Goal: Task Accomplishment & Management: Manage account settings

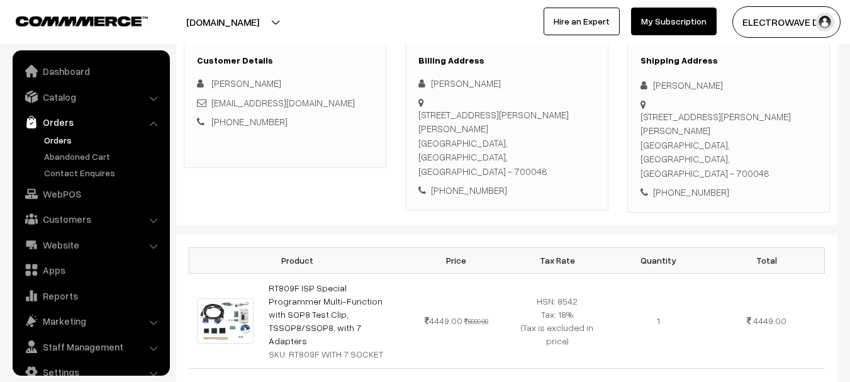
scroll to position [20, 0]
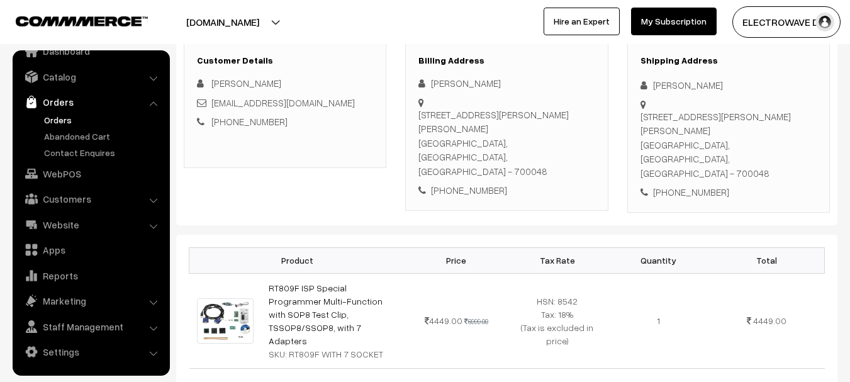
click at [65, 120] on link "Orders" at bounding box center [103, 119] width 125 height 13
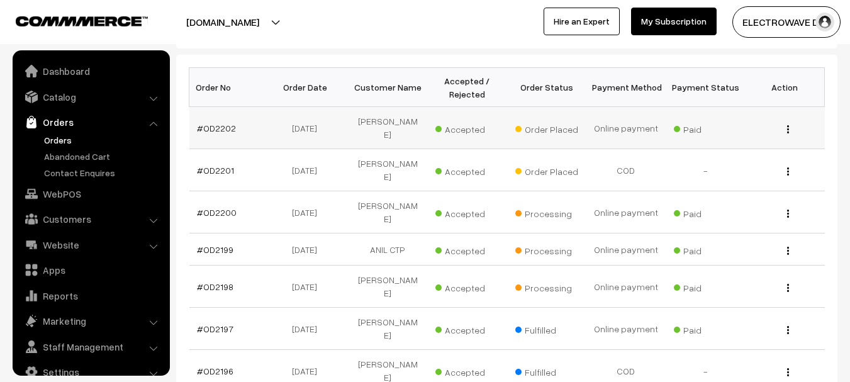
scroll to position [20, 0]
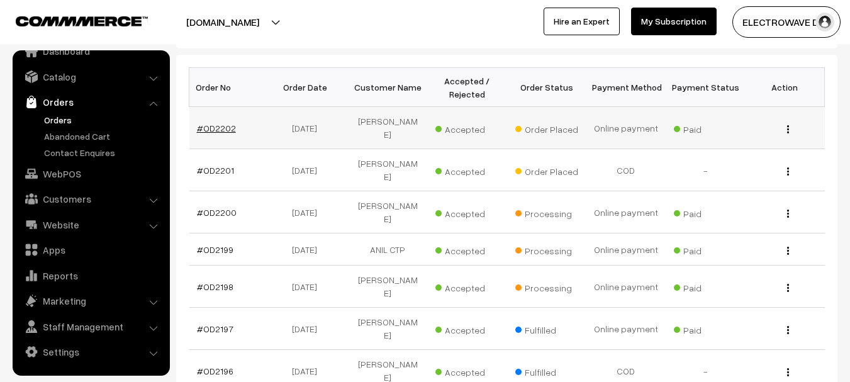
click at [226, 127] on link "#OD2202" at bounding box center [216, 128] width 39 height 11
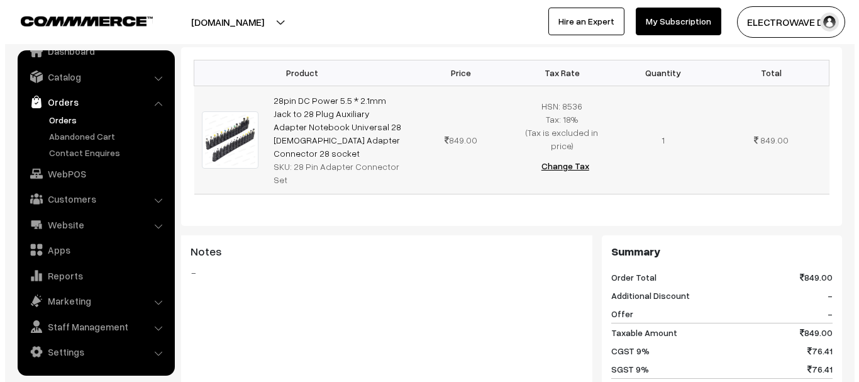
scroll to position [629, 0]
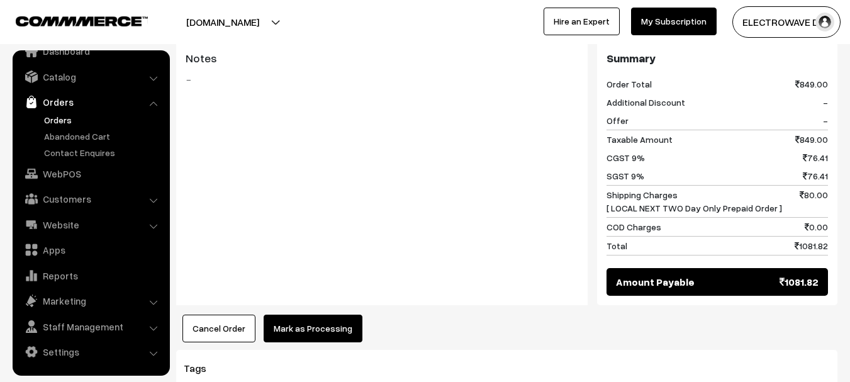
click at [307, 315] on button "Mark as Processing" at bounding box center [313, 329] width 99 height 28
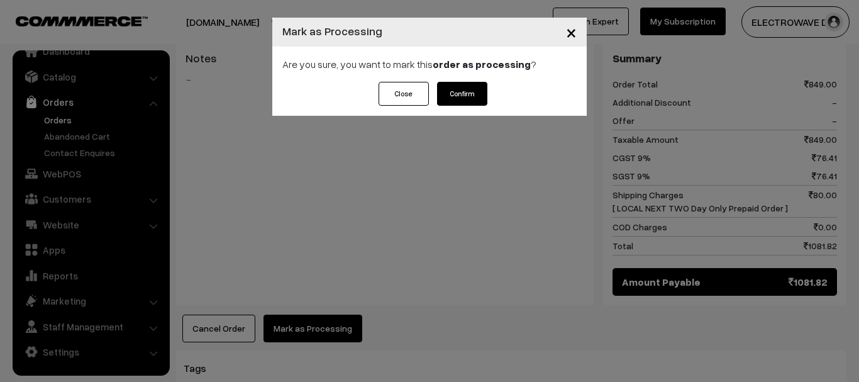
click at [466, 107] on div "Close Confirm" at bounding box center [429, 99] width 315 height 34
click at [465, 106] on div "Close Confirm" at bounding box center [429, 99] width 315 height 34
click at [470, 91] on button "Confirm" at bounding box center [462, 94] width 50 height 24
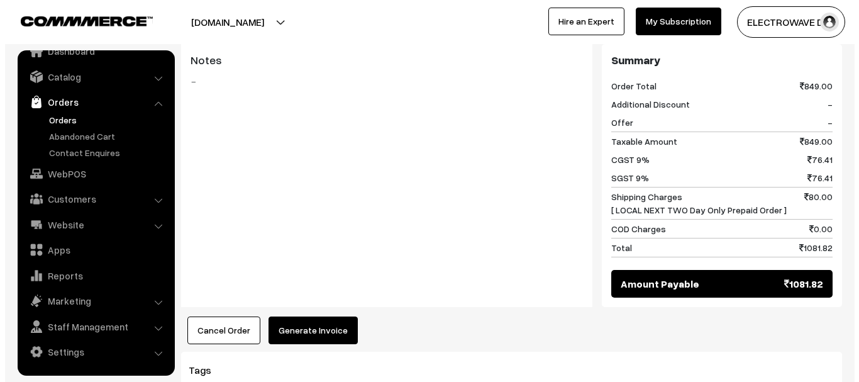
scroll to position [686, 0]
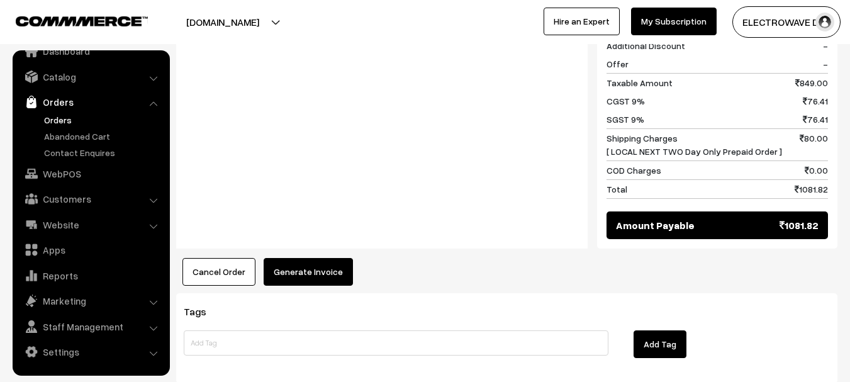
drag, startPoint x: 312, startPoint y: 160, endPoint x: 310, endPoint y: 180, distance: 19.6
click at [312, 164] on div "Notes -" at bounding box center [381, 117] width 411 height 263
click at [316, 258] on button "Generate Invoice" at bounding box center [308, 272] width 89 height 28
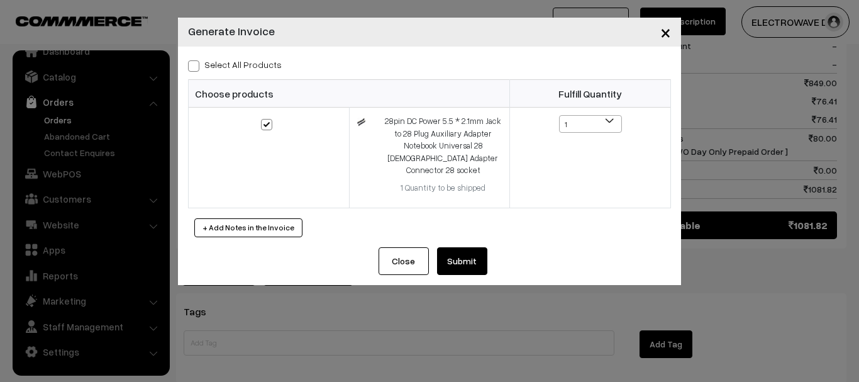
click at [459, 247] on button "Submit" at bounding box center [462, 261] width 50 height 28
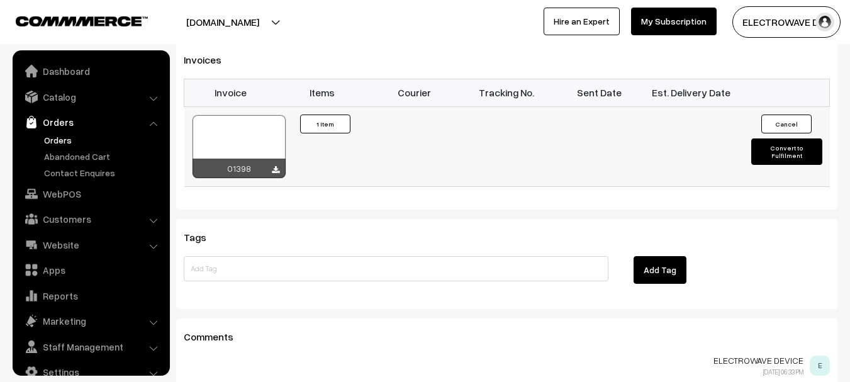
scroll to position [20, 0]
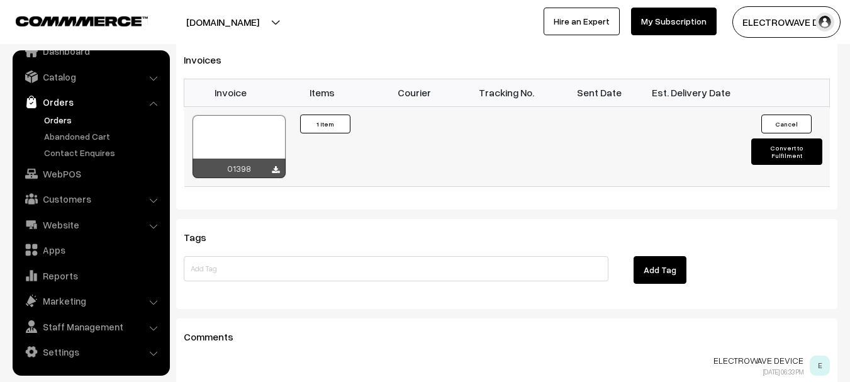
click at [249, 115] on div at bounding box center [238, 146] width 93 height 63
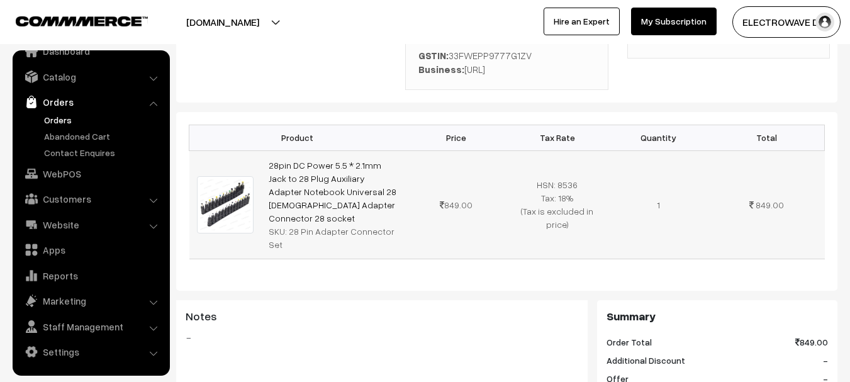
scroll to position [57, 0]
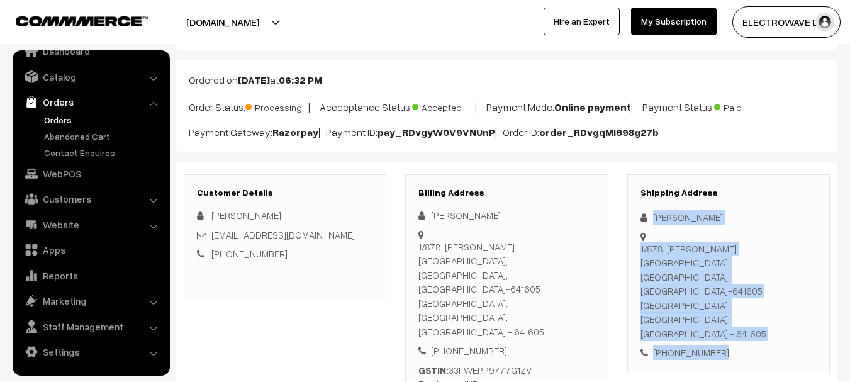
drag, startPoint x: 693, startPoint y: 264, endPoint x: 669, endPoint y: 263, distance: 23.3
click at [744, 309] on div "Shipping Address [PERSON_NAME] [STREET_ADDRESS][PERSON_NAME] [PHONE_NUMBER]" at bounding box center [728, 273] width 203 height 199
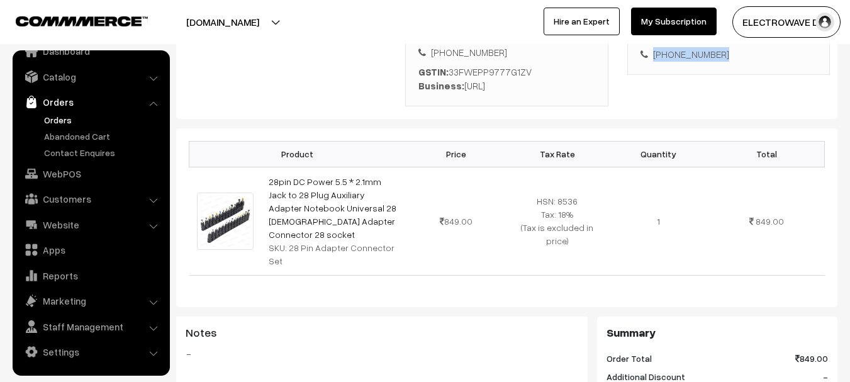
scroll to position [182, 0]
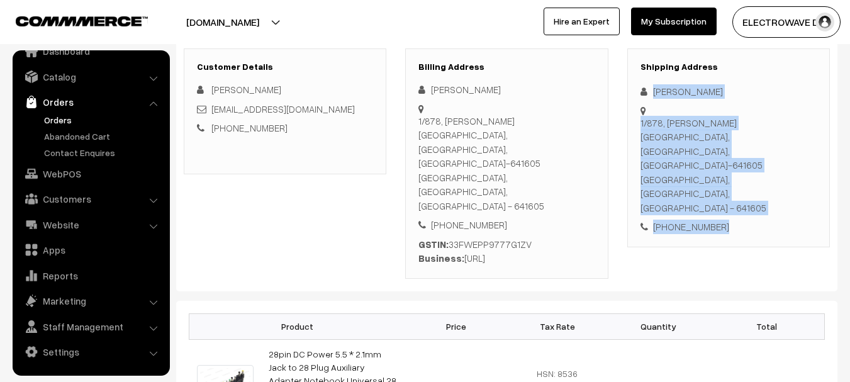
click at [759, 152] on div "1/878, Moogambigai nagar, palavanjipalayam, tiruppur-641605 Tiruppur, Tamil Nad…" at bounding box center [728, 165] width 176 height 99
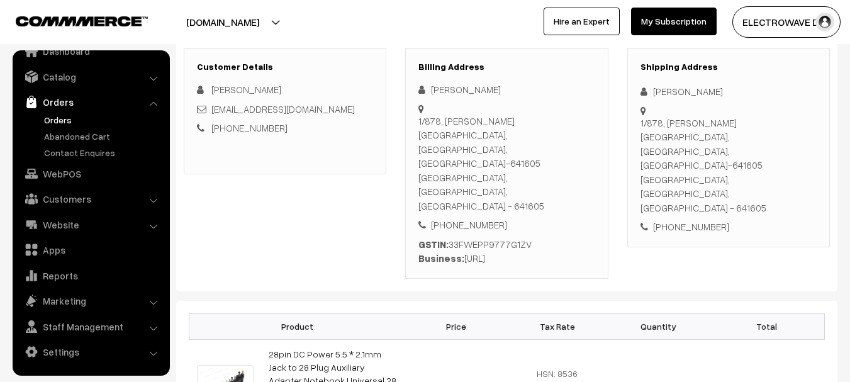
click at [759, 152] on div "1/878, Moogambigai nagar, palavanjipalayam, tiruppur-641605 Tiruppur, Tamil Nad…" at bounding box center [728, 165] width 176 height 99
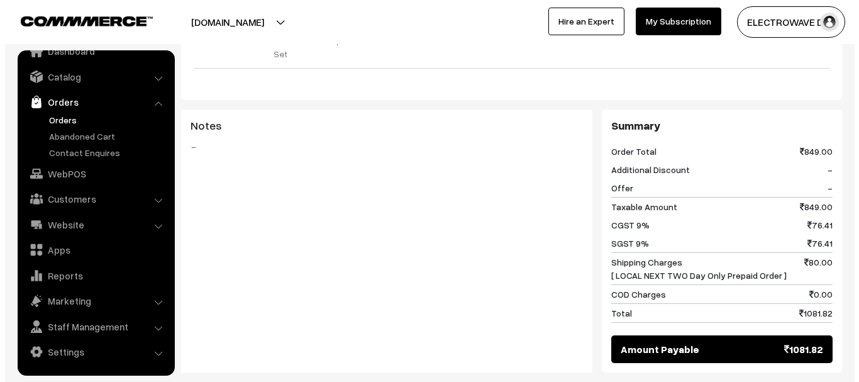
scroll to position [686, 0]
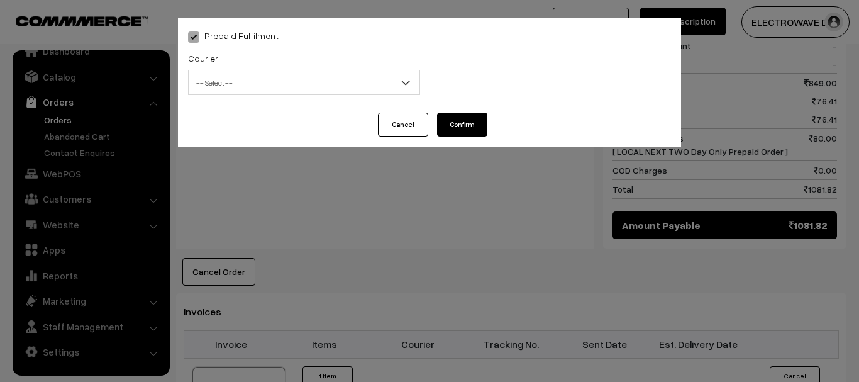
click at [299, 87] on span "-- Select --" at bounding box center [304, 83] width 231 height 22
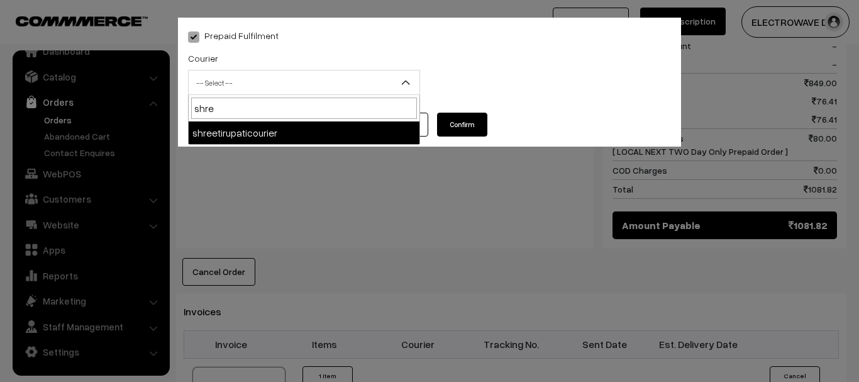
type input "shree"
select select "8"
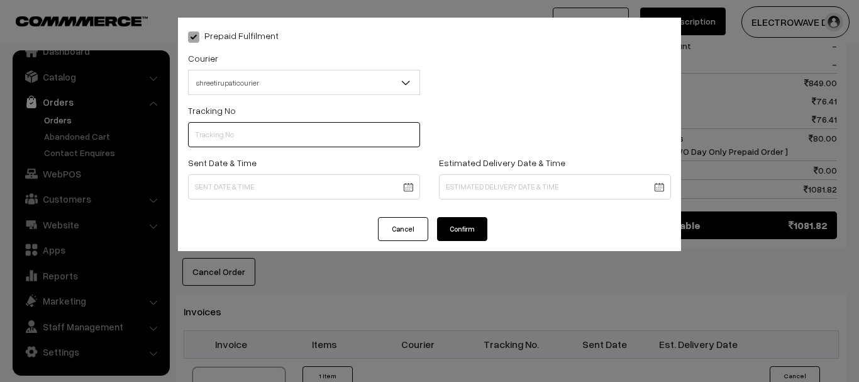
click at [279, 137] on input "text" at bounding box center [304, 134] width 232 height 25
type input "374800045759"
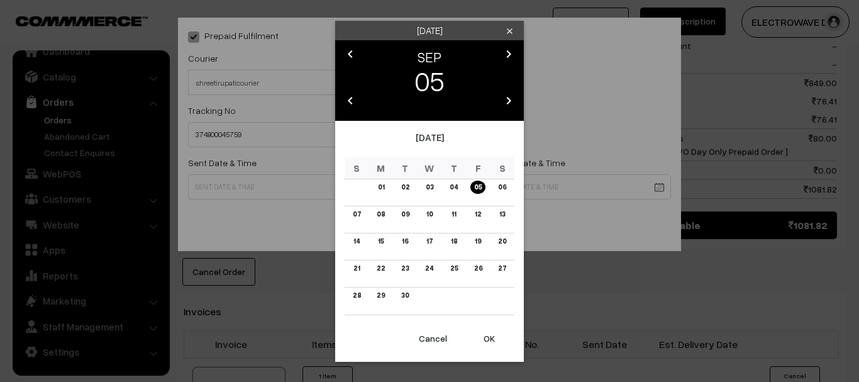
click at [484, 331] on button "OK" at bounding box center [489, 339] width 50 height 28
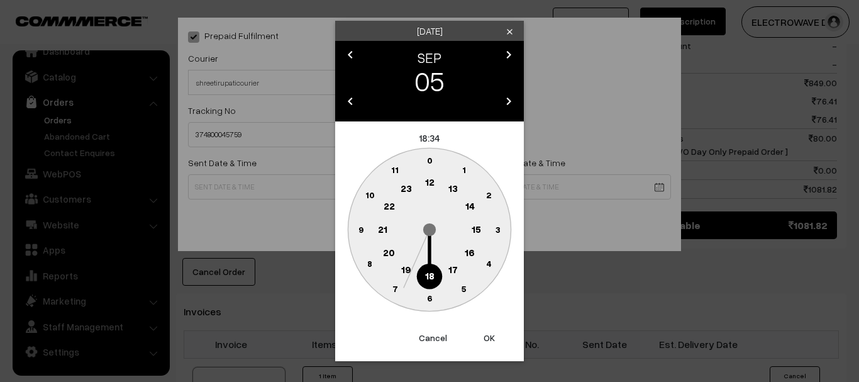
click at [484, 331] on button "OK" at bounding box center [489, 338] width 50 height 28
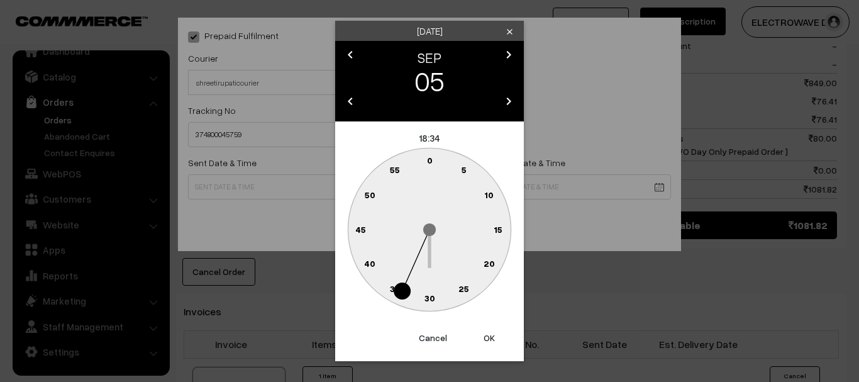
click at [484, 331] on button "OK" at bounding box center [489, 338] width 50 height 28
type input "05-09-2025 18:34"
click at [484, 331] on div "Prepaid Fulfilment Courier -- Select -- BlueDart Xpressbees Delhivery Speed Pos…" at bounding box center [429, 191] width 859 height 382
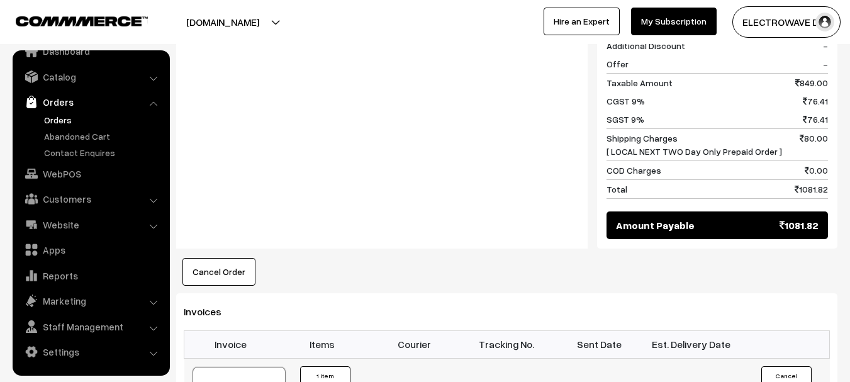
select select "0"
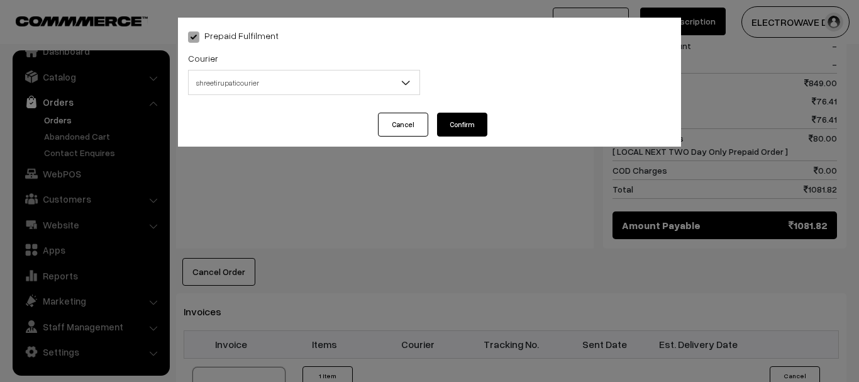
click at [297, 93] on span "shreetirupaticourier" at bounding box center [304, 82] width 232 height 25
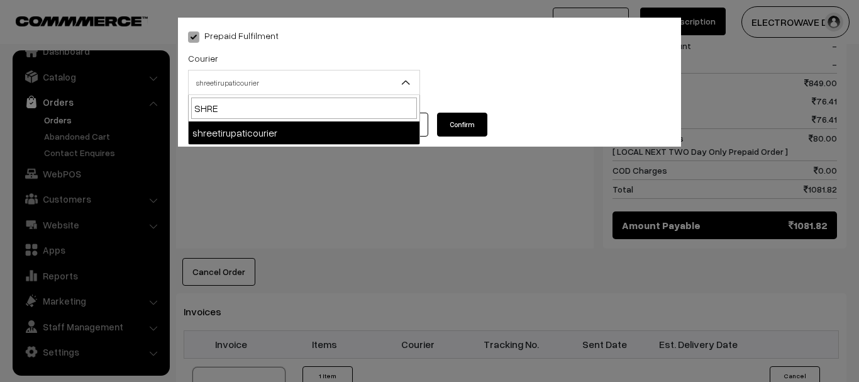
type input "SHREE"
select select "8"
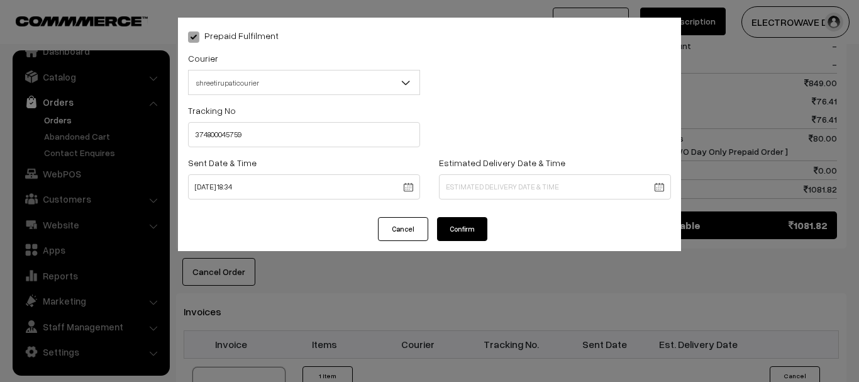
click at [497, 187] on body "Thank you for showing interest. Our team will call you shortly. Close dhruvpro.…" at bounding box center [429, 47] width 859 height 1466
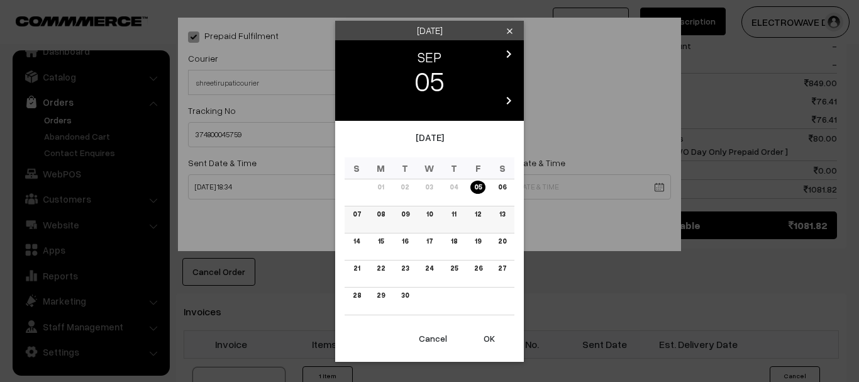
click at [405, 215] on link "09" at bounding box center [406, 214] width 16 height 13
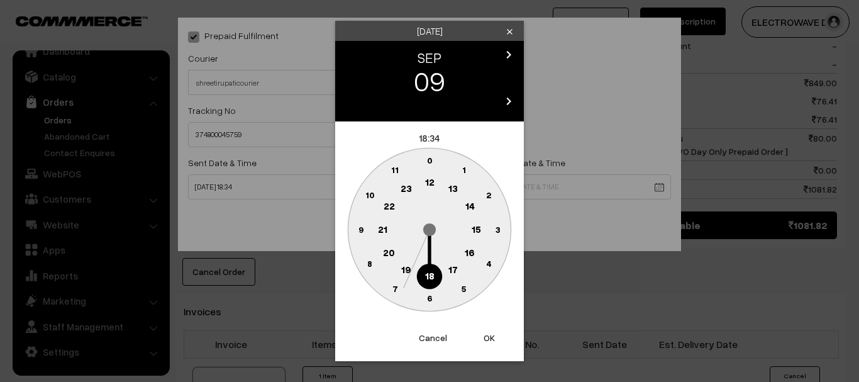
click at [486, 336] on button "OK" at bounding box center [489, 338] width 50 height 28
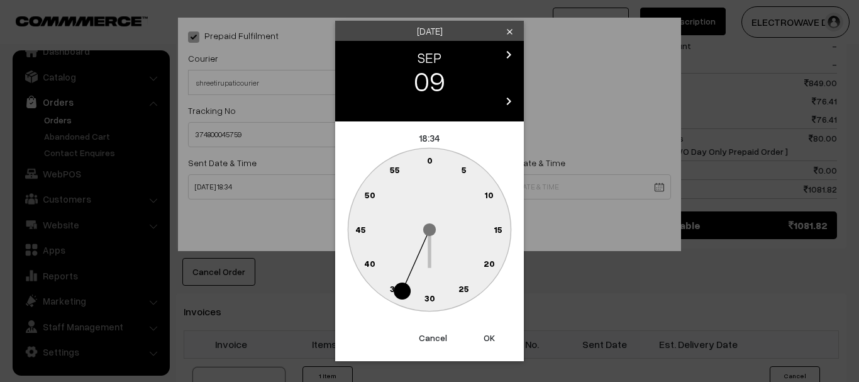
drag, startPoint x: 486, startPoint y: 336, endPoint x: 473, endPoint y: 272, distance: 65.4
click at [486, 335] on button "OK" at bounding box center [489, 338] width 50 height 28
type input "09-09-2025 18:34"
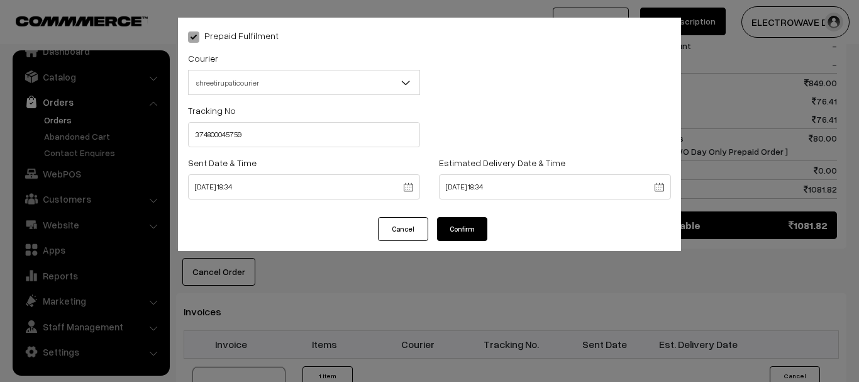
click at [453, 220] on button "Confirm" at bounding box center [462, 229] width 50 height 24
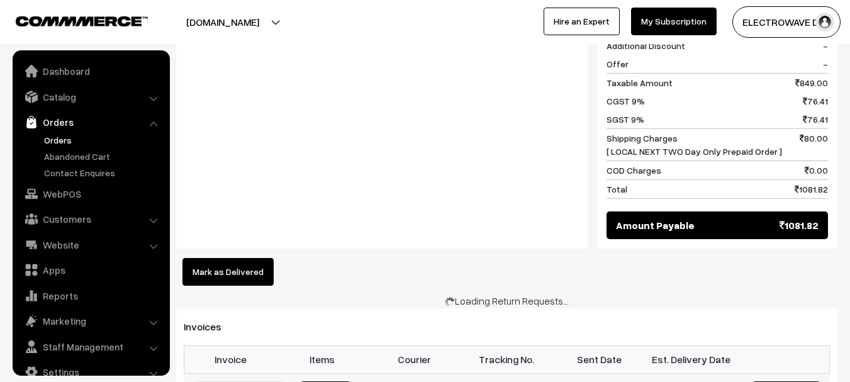
scroll to position [20, 0]
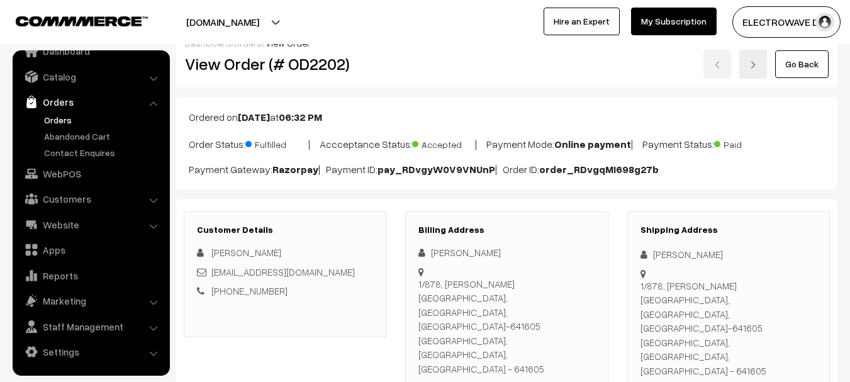
scroll to position [0, 0]
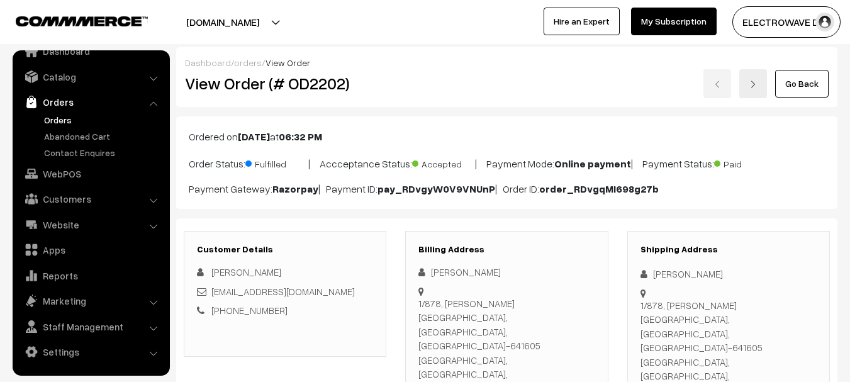
click at [757, 86] on img at bounding box center [753, 85] width 8 height 8
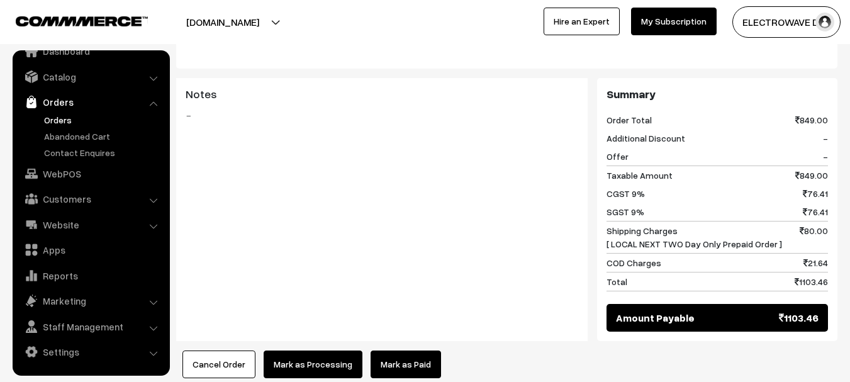
scroll to position [685, 0]
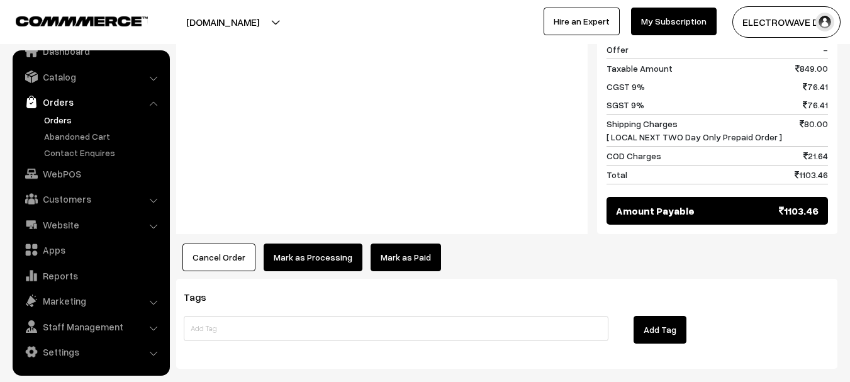
click at [243, 243] on button "Cancel Order" at bounding box center [218, 257] width 73 height 28
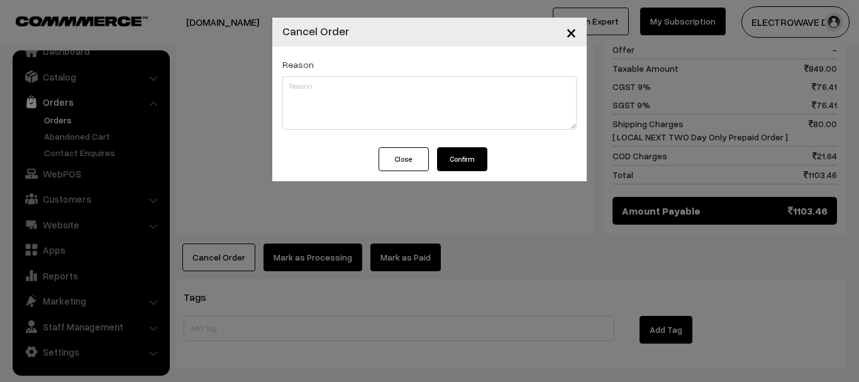
click at [569, 37] on span "×" at bounding box center [571, 31] width 11 height 23
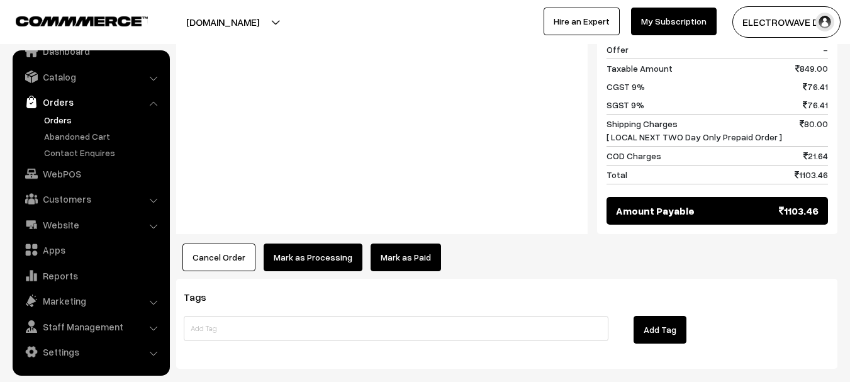
click at [206, 243] on button "Cancel Order" at bounding box center [218, 257] width 73 height 28
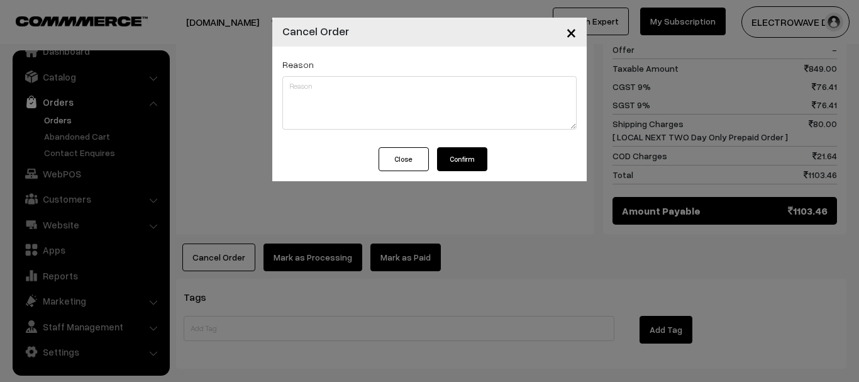
click at [468, 159] on button "Confirm" at bounding box center [462, 159] width 50 height 24
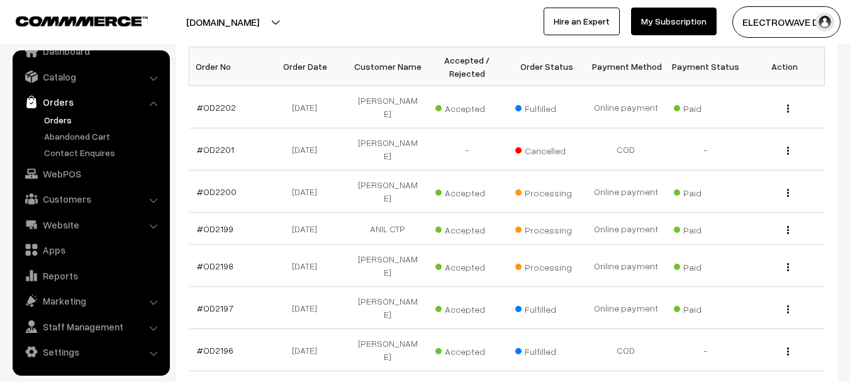
scroll to position [252, 0]
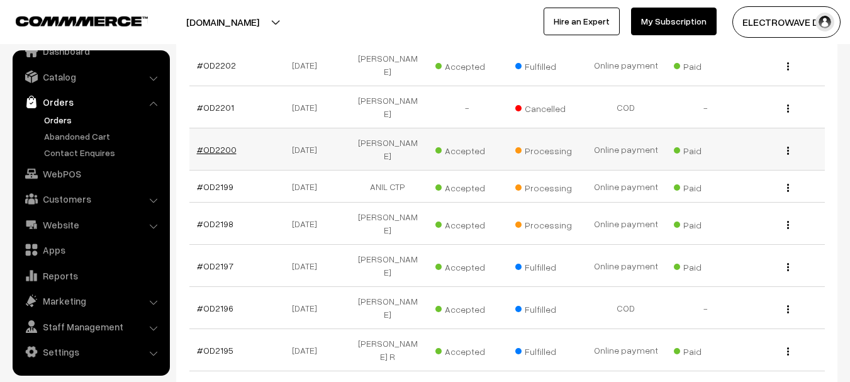
click at [213, 144] on link "#OD2200" at bounding box center [217, 149] width 40 height 11
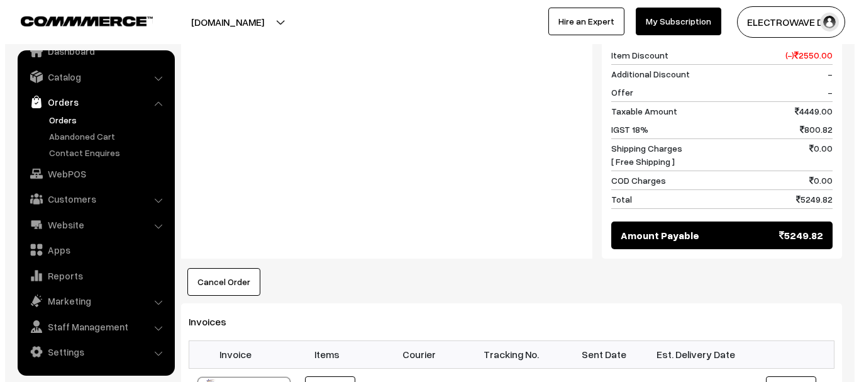
scroll to position [755, 0]
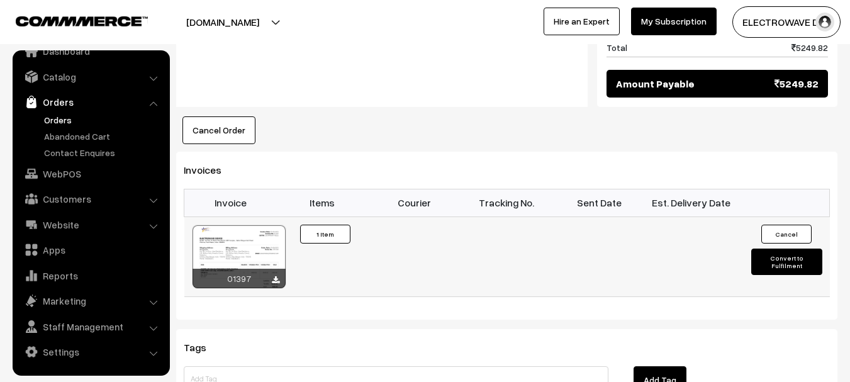
click at [792, 248] on button "Convert to Fulfilment" at bounding box center [786, 261] width 71 height 26
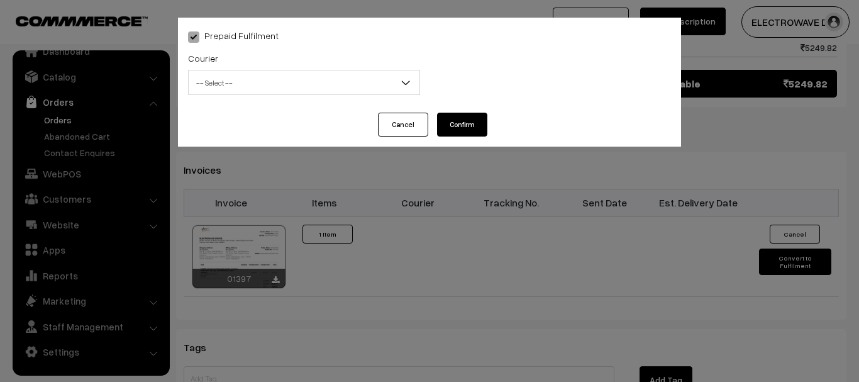
click at [360, 70] on span "-- Select --" at bounding box center [304, 82] width 232 height 25
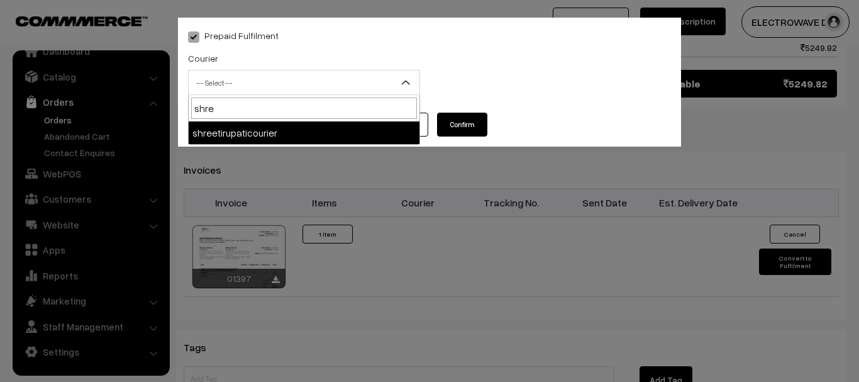
type input "shree"
select select "8"
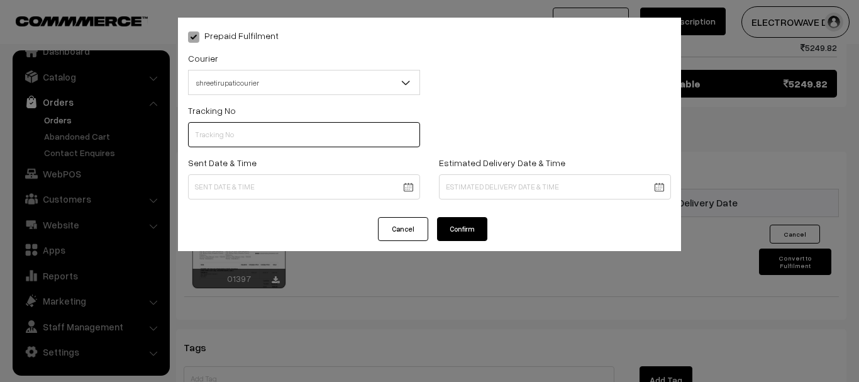
click at [359, 138] on input "text" at bounding box center [304, 134] width 232 height 25
type input "374800045762"
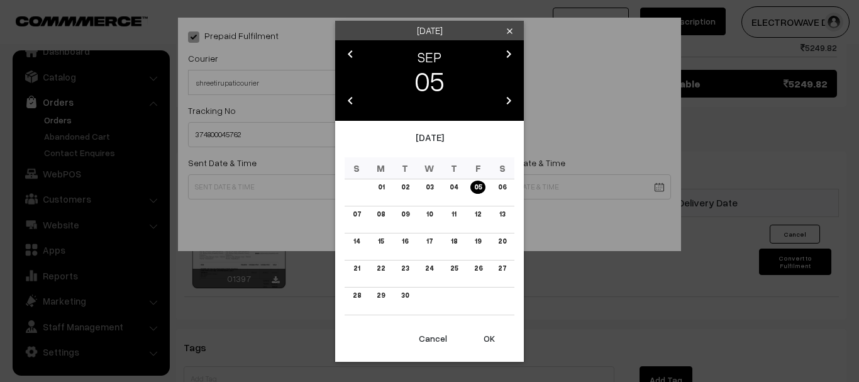
click at [495, 340] on button "OK" at bounding box center [489, 339] width 50 height 28
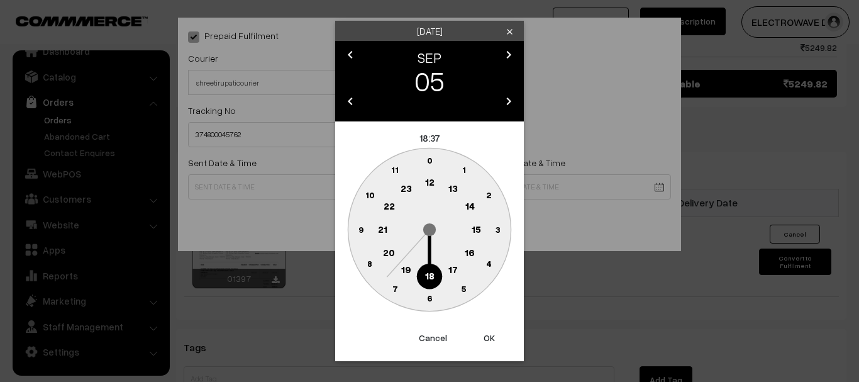
click at [495, 340] on button "OK" at bounding box center [489, 338] width 50 height 28
type input "05-09-2025 18:37"
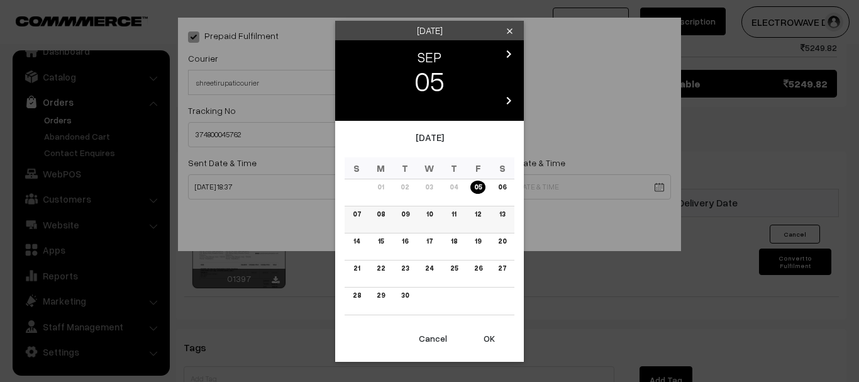
drag, startPoint x: 409, startPoint y: 216, endPoint x: 456, endPoint y: 262, distance: 66.3
click at [409, 216] on link "09" at bounding box center [406, 214] width 16 height 13
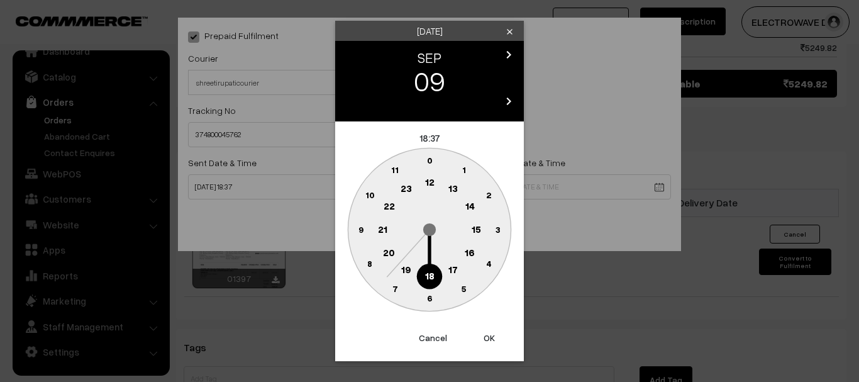
click at [495, 340] on button "OK" at bounding box center [489, 338] width 50 height 28
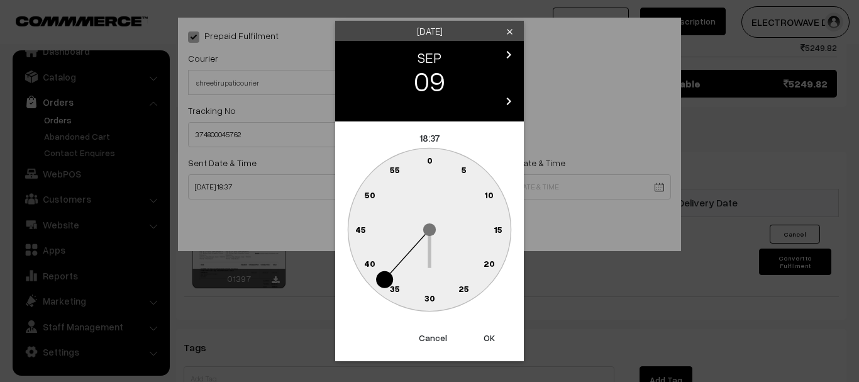
drag, startPoint x: 495, startPoint y: 340, endPoint x: 467, endPoint y: 246, distance: 97.9
click at [495, 338] on button "OK" at bounding box center [489, 338] width 50 height 28
type input "09-09-2025 18:37"
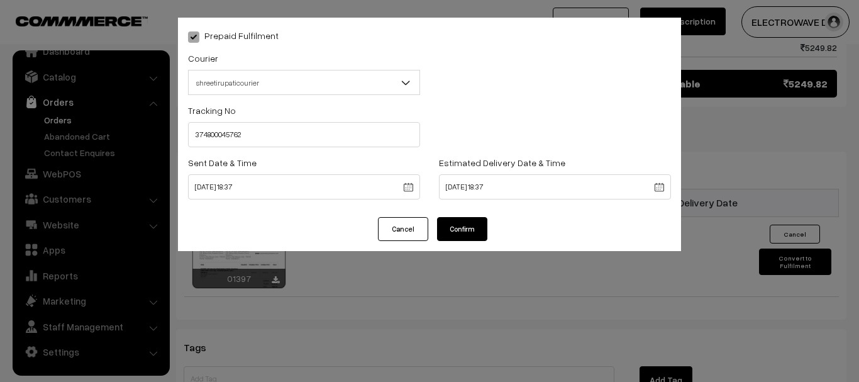
click at [467, 229] on button "Confirm" at bounding box center [462, 229] width 50 height 24
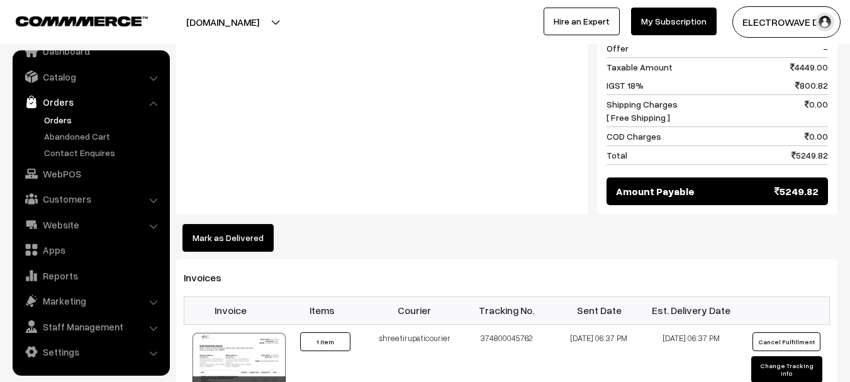
scroll to position [755, 0]
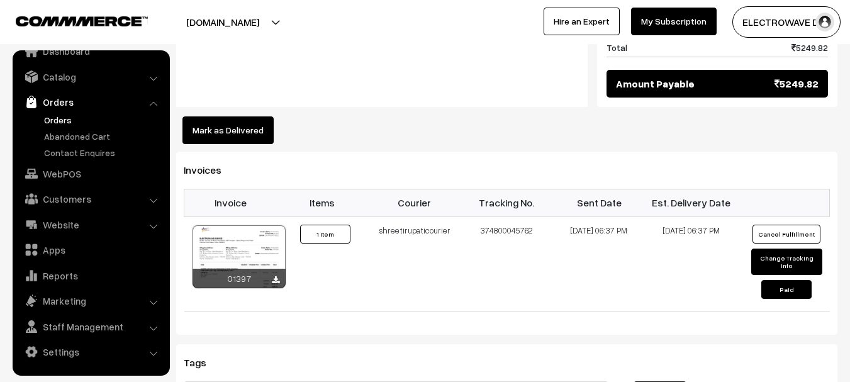
click at [701, 250] on div "Invoices Invoice Items Courier Tracking No. Sent Date Est. Delivery Date 01397 ×" at bounding box center [506, 243] width 661 height 183
click at [714, 344] on div "Tags Add Tag" at bounding box center [506, 389] width 661 height 90
drag, startPoint x: 714, startPoint y: 291, endPoint x: 719, endPoint y: 298, distance: 8.1
click at [719, 344] on div "Tags Add Tag" at bounding box center [506, 389] width 661 height 90
click at [720, 357] on h3 "Tags" at bounding box center [507, 363] width 646 height 12
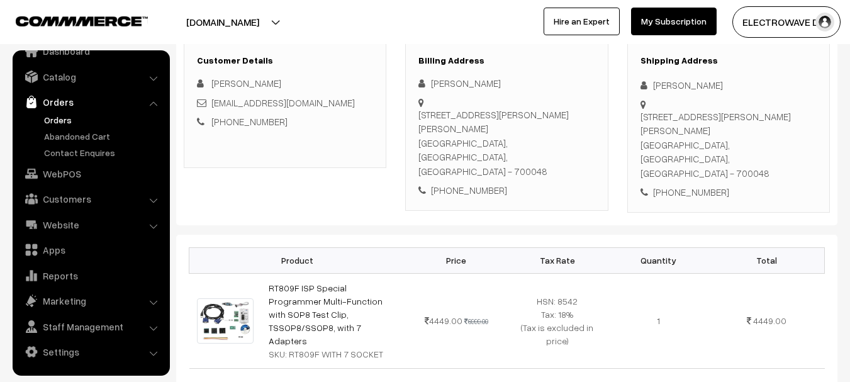
scroll to position [0, 0]
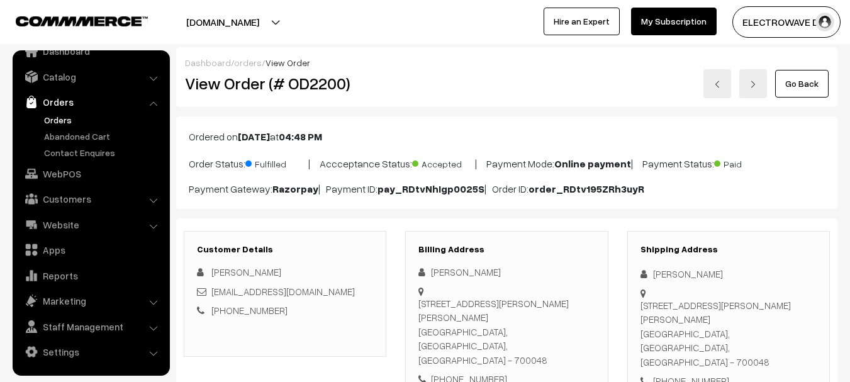
click at [767, 84] on link at bounding box center [753, 83] width 28 height 29
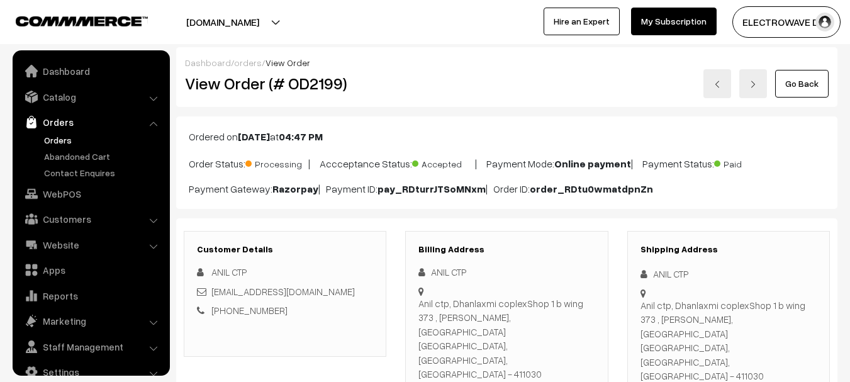
scroll to position [20, 0]
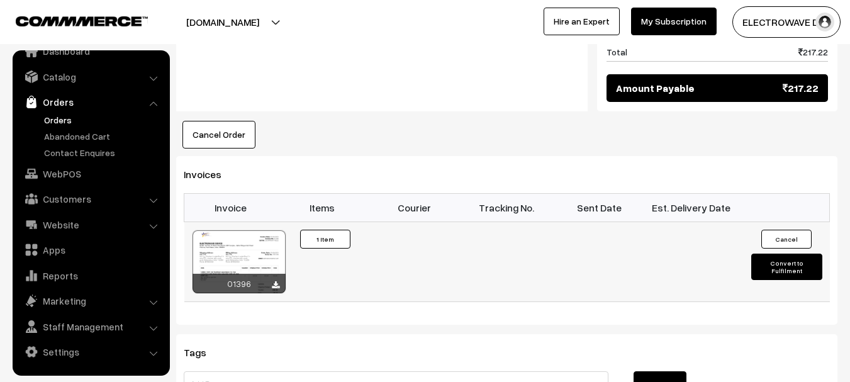
click at [781, 254] on button "Convert to Fulfilment" at bounding box center [786, 267] width 71 height 26
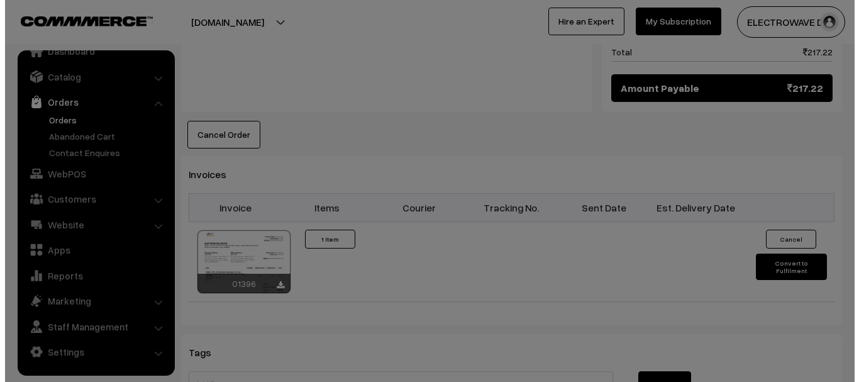
scroll to position [756, 0]
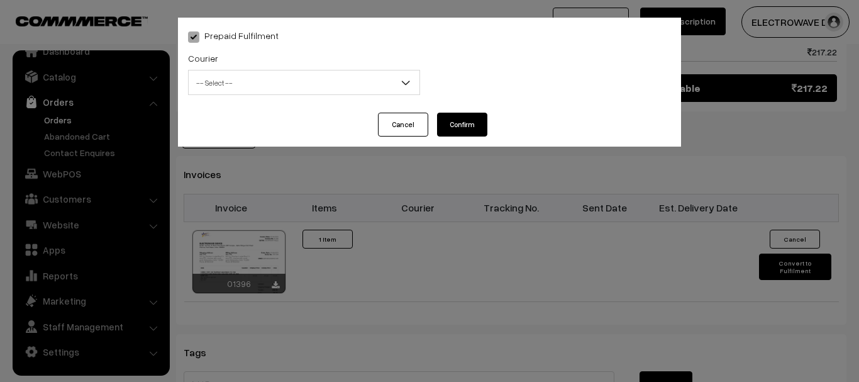
click at [242, 81] on span "-- Select --" at bounding box center [304, 83] width 231 height 22
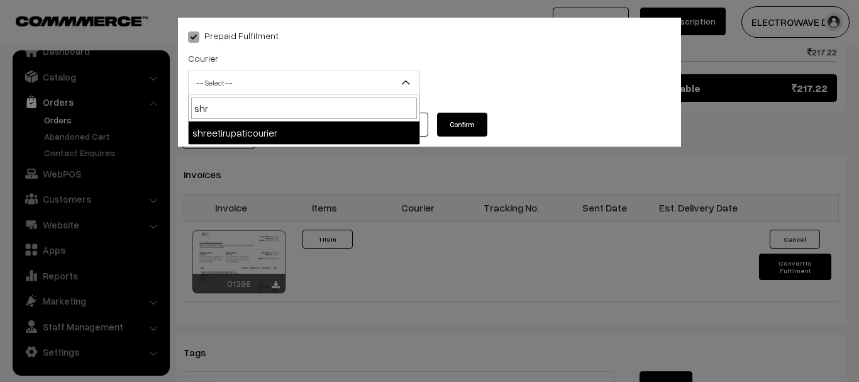
type input "shre"
select select "8"
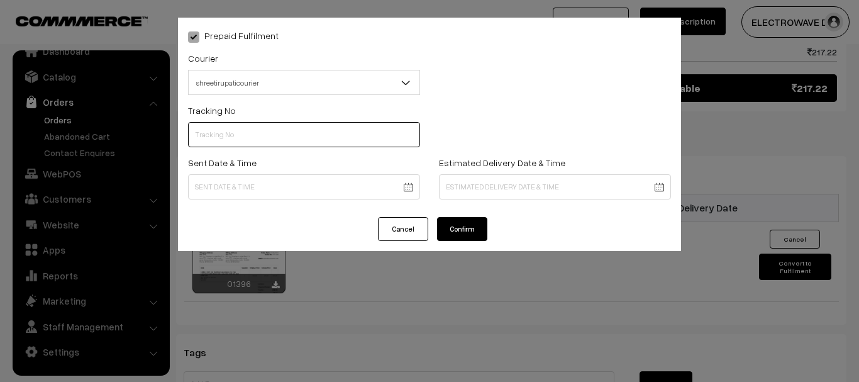
click at [242, 133] on input "text" at bounding box center [304, 134] width 232 height 25
type input "374800045761"
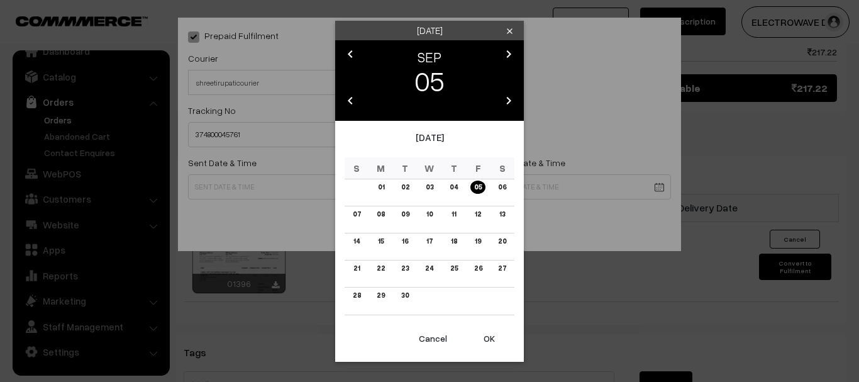
click at [486, 346] on button "OK" at bounding box center [489, 339] width 50 height 28
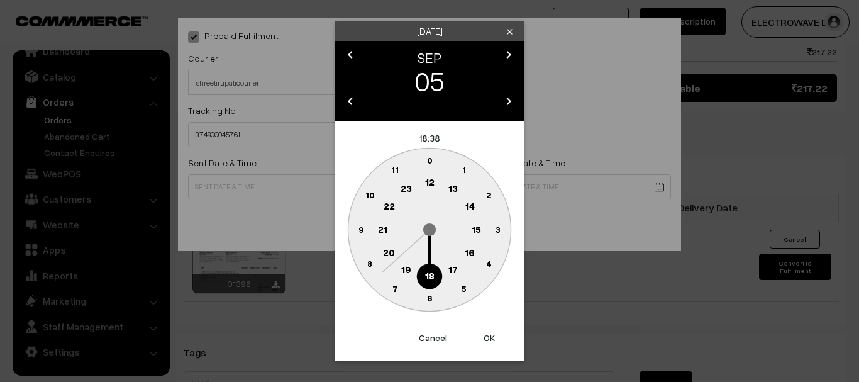
click at [486, 346] on button "OK" at bounding box center [489, 338] width 50 height 28
drag, startPoint x: 486, startPoint y: 346, endPoint x: 486, endPoint y: 332, distance: 14.5
click at [488, 343] on button "OK" at bounding box center [489, 338] width 50 height 28
type input "[DATE] 18:38"
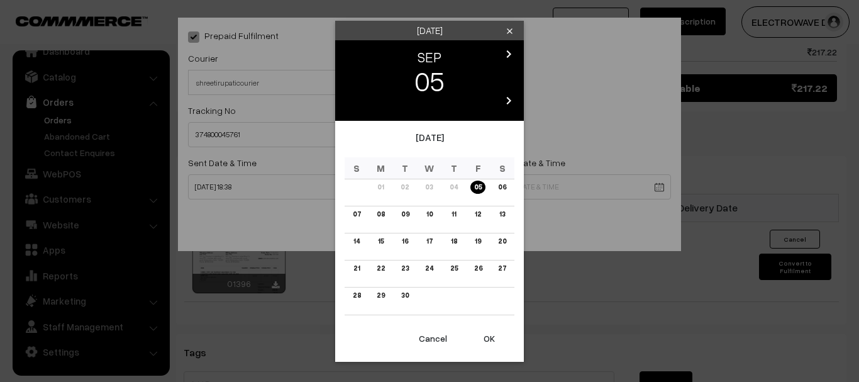
drag, startPoint x: 481, startPoint y: 189, endPoint x: 431, endPoint y: 222, distance: 60.0
drag, startPoint x: 413, startPoint y: 215, endPoint x: 432, endPoint y: 266, distance: 54.6
click at [413, 216] on td "09" at bounding box center [405, 219] width 25 height 27
click at [400, 212] on link "09" at bounding box center [406, 214] width 16 height 13
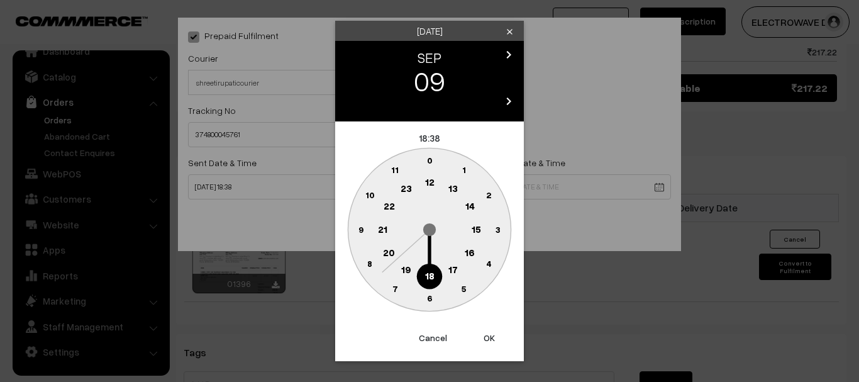
click at [479, 336] on button "OK" at bounding box center [489, 338] width 50 height 28
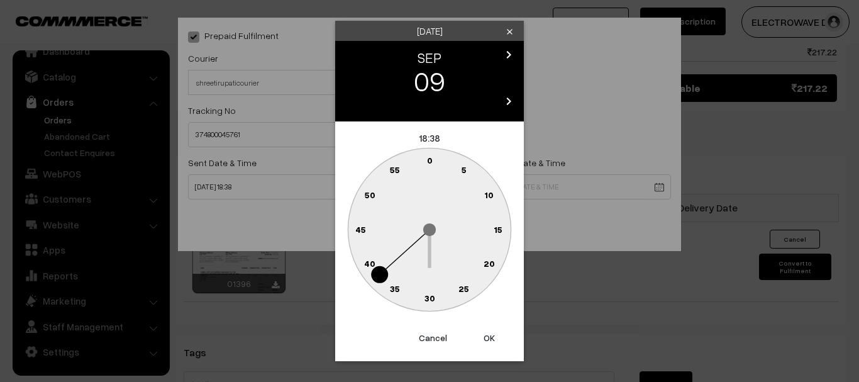
click at [479, 336] on button "OK" at bounding box center [489, 338] width 50 height 28
type input "09-09-2025 18:38"
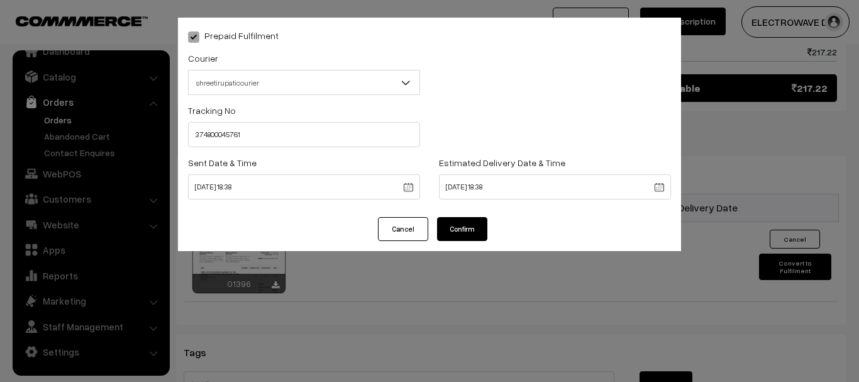
click at [458, 226] on button "Confirm" at bounding box center [462, 229] width 50 height 24
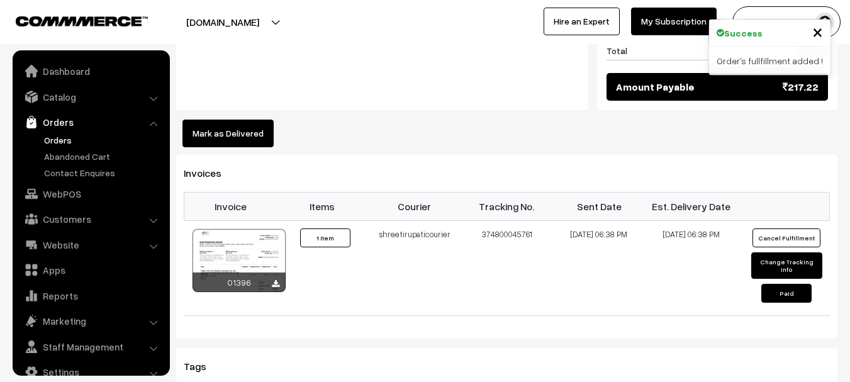
scroll to position [20, 0]
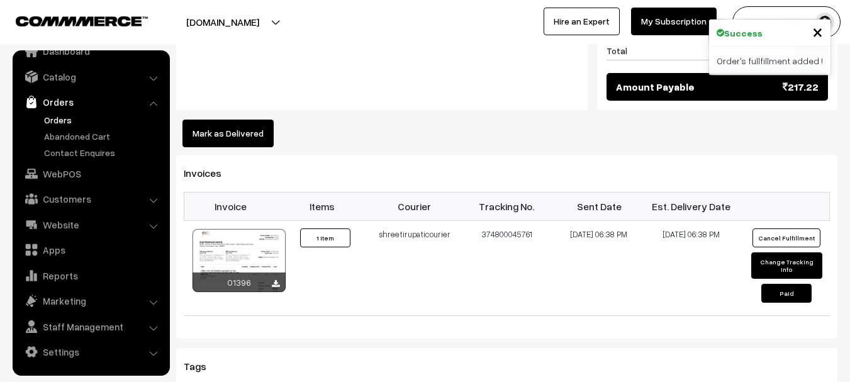
click at [65, 116] on link "Orders" at bounding box center [103, 119] width 125 height 13
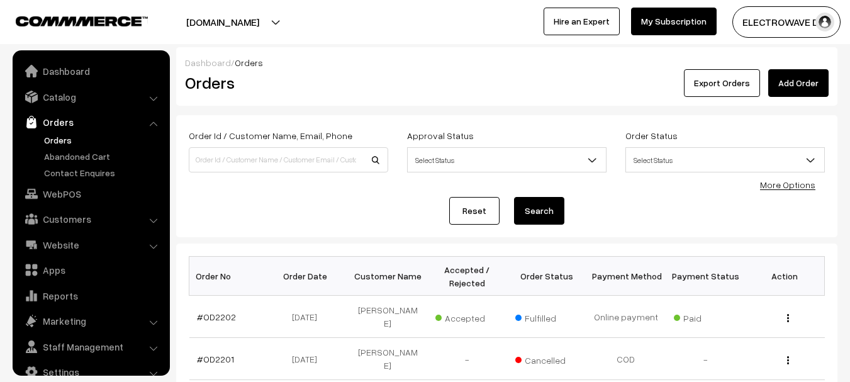
click at [60, 140] on link "Orders" at bounding box center [103, 139] width 125 height 13
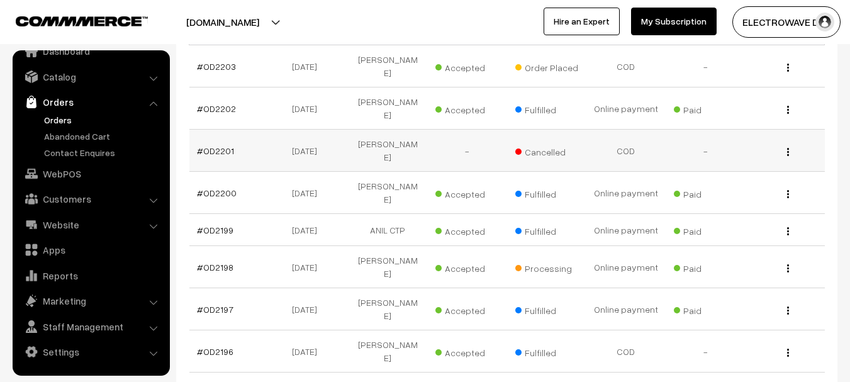
scroll to position [252, 0]
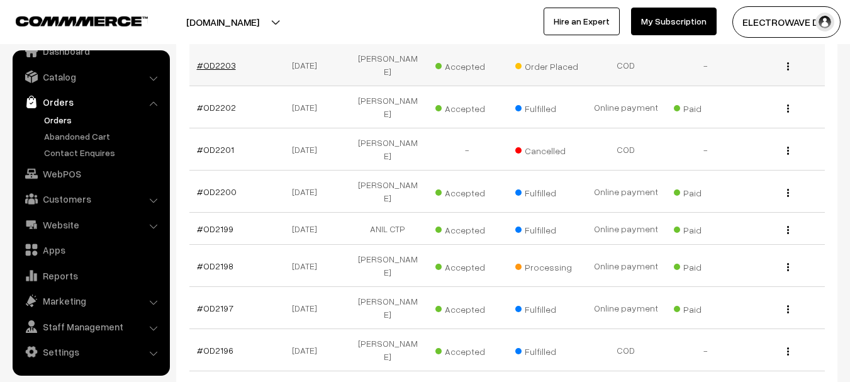
click at [220, 60] on link "#OD2203" at bounding box center [216, 65] width 39 height 11
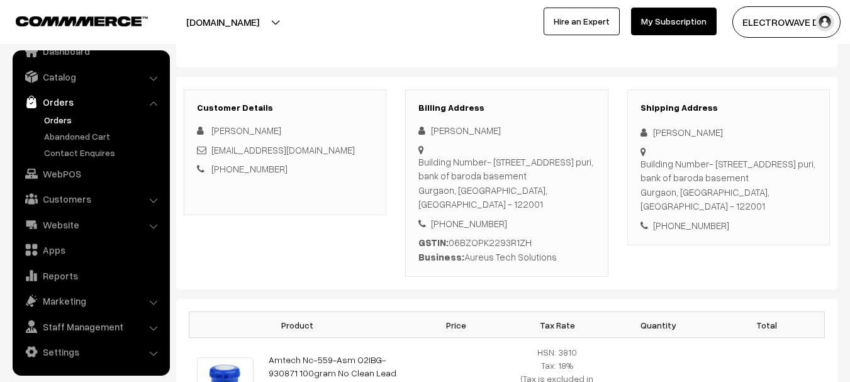
scroll to position [126, 0]
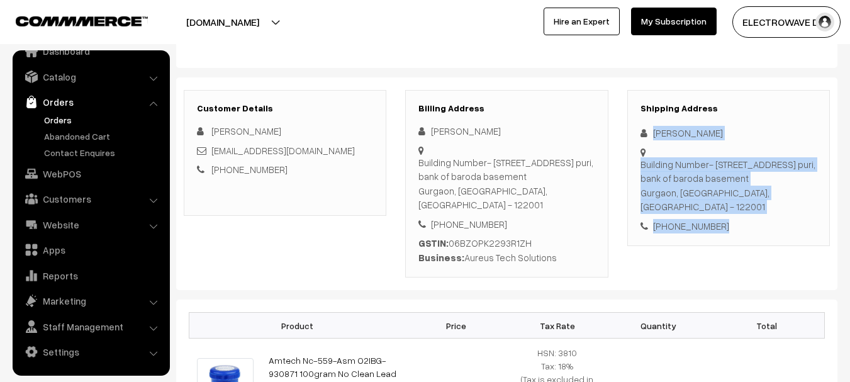
drag, startPoint x: 653, startPoint y: 133, endPoint x: 765, endPoint y: 249, distance: 161.0
click at [778, 238] on div "Shipping Address Aman Kumar Building Number- 285/9, krishbir Square, Old Railwa…" at bounding box center [728, 168] width 203 height 157
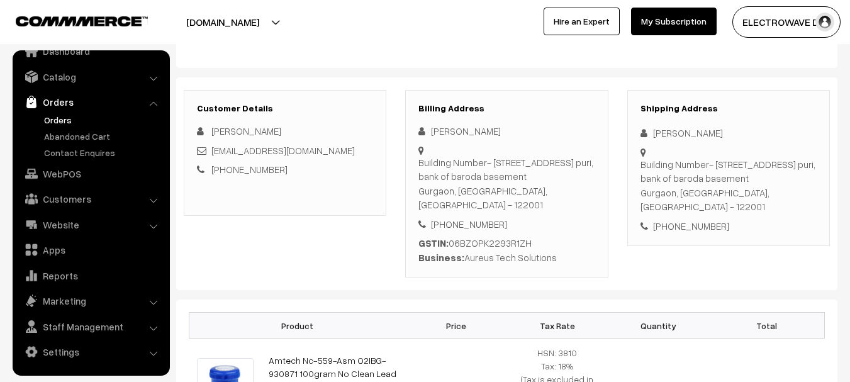
click at [495, 230] on div "+91 8527607636" at bounding box center [506, 224] width 176 height 14
drag, startPoint x: 465, startPoint y: 261, endPoint x: 563, endPoint y: 255, distance: 98.3
click at [563, 255] on div "GSTIN: 06BZOPK2293R1ZH Business: Aureus Tech Solutions" at bounding box center [506, 250] width 176 height 28
copy div "Aureus Tech Solutions"
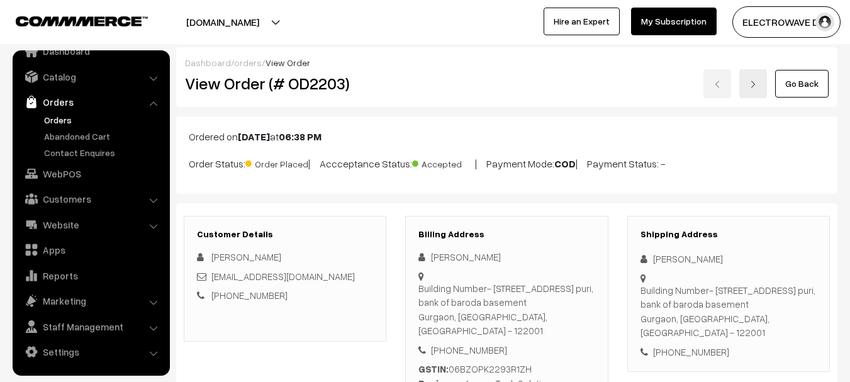
scroll to position [252, 0]
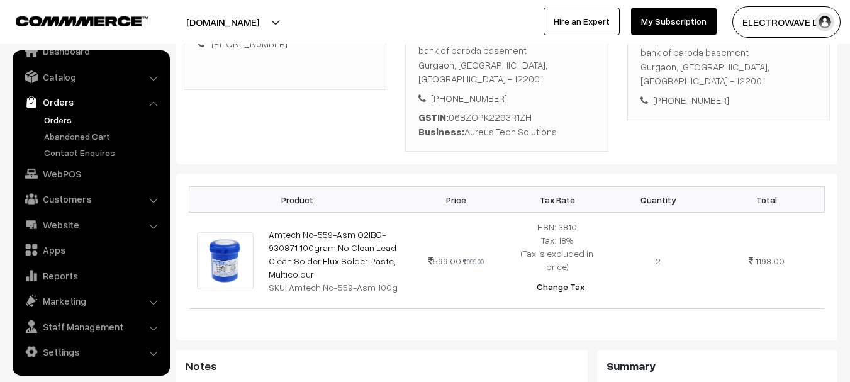
click at [63, 115] on link "Orders" at bounding box center [103, 119] width 125 height 13
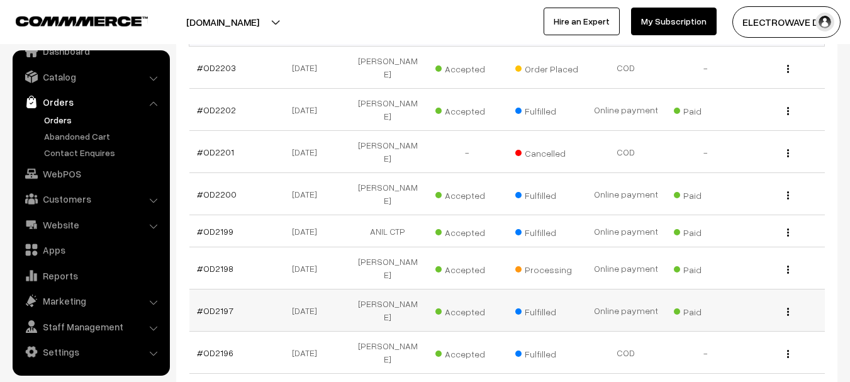
scroll to position [315, 0]
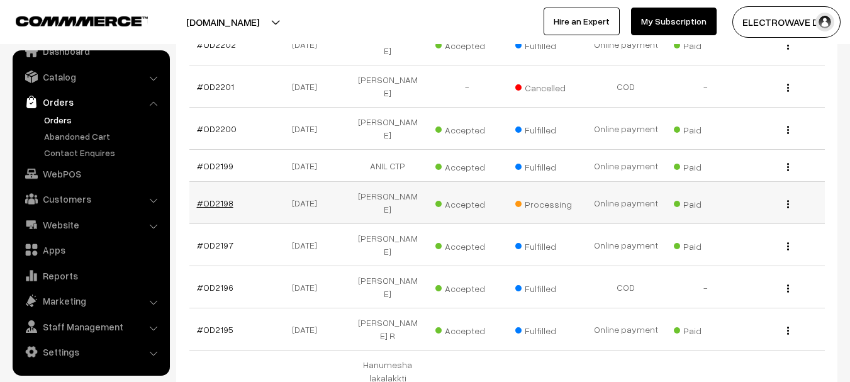
click at [220, 198] on link "#OD2198" at bounding box center [215, 203] width 36 height 11
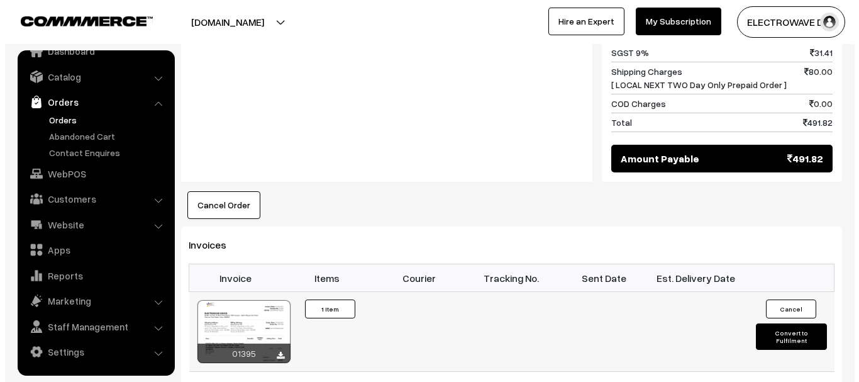
scroll to position [692, 0]
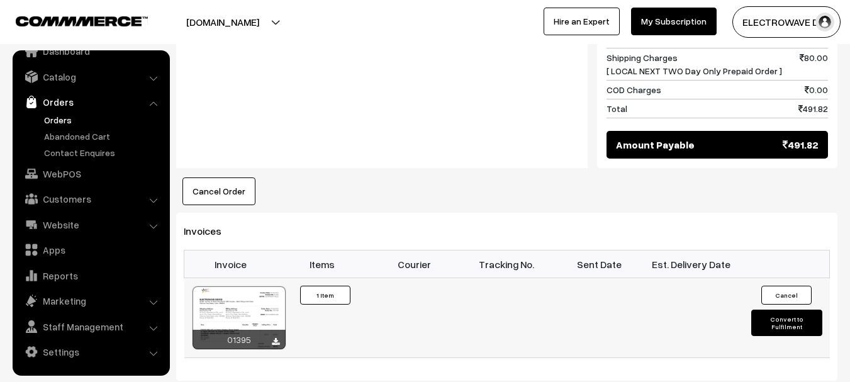
click at [786, 315] on button "Convert to Fulfilment" at bounding box center [786, 322] width 71 height 26
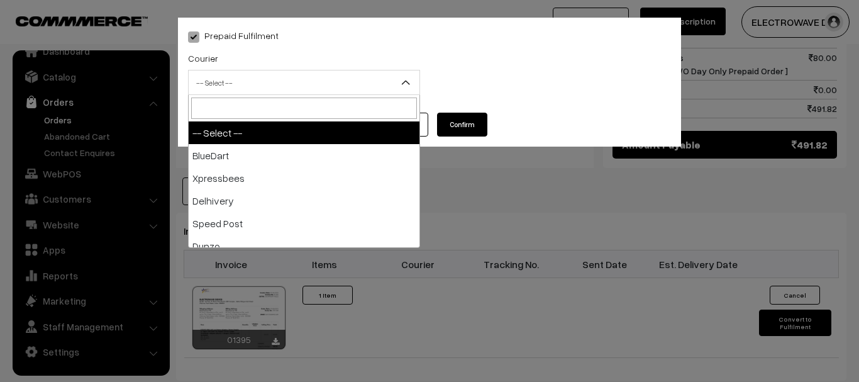
click at [266, 78] on span "-- Select --" at bounding box center [304, 83] width 231 height 22
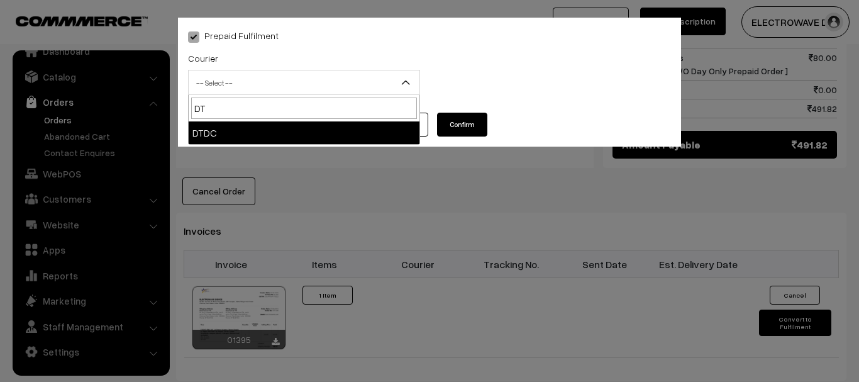
type input "DTD"
select select "7"
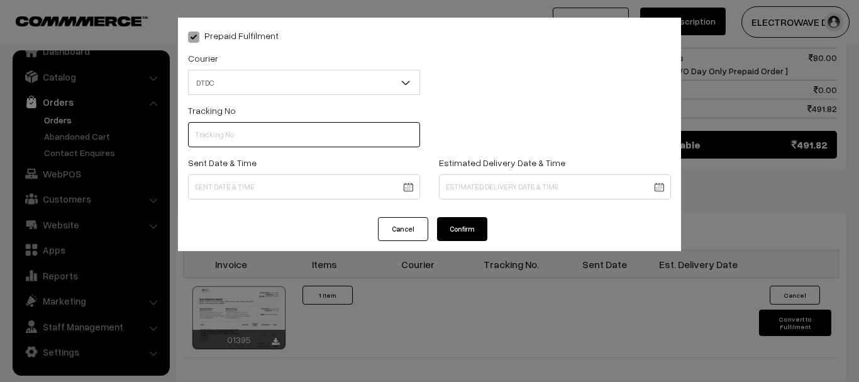
click at [310, 144] on input "text" at bounding box center [304, 134] width 232 height 25
paste input "C55404065"
type input "C55404064"
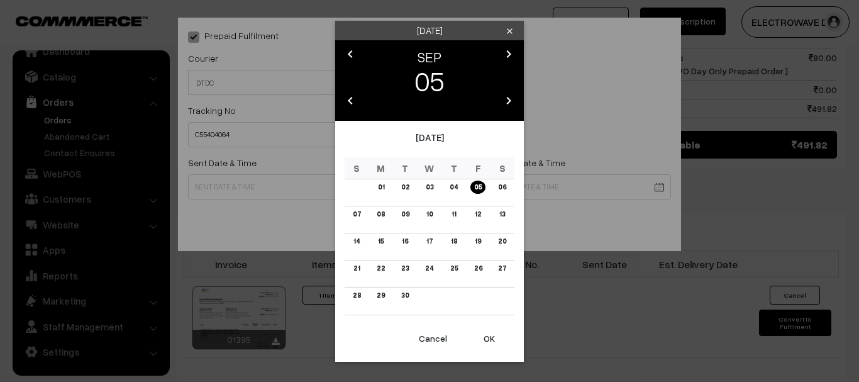
click at [489, 341] on button "OK" at bounding box center [489, 339] width 50 height 28
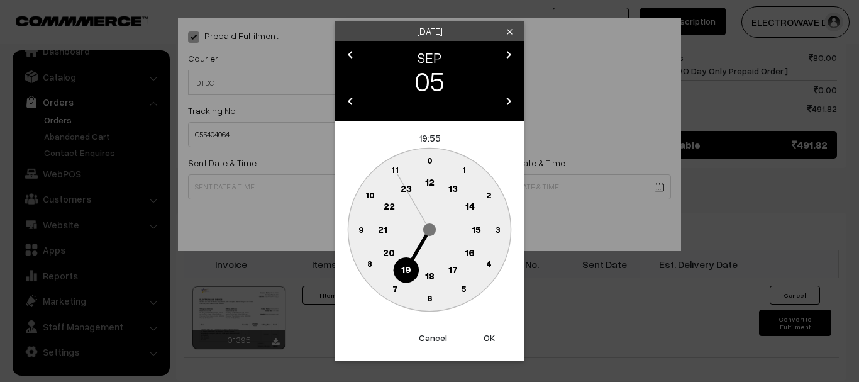
click at [491, 341] on button "OK" at bounding box center [489, 338] width 50 height 28
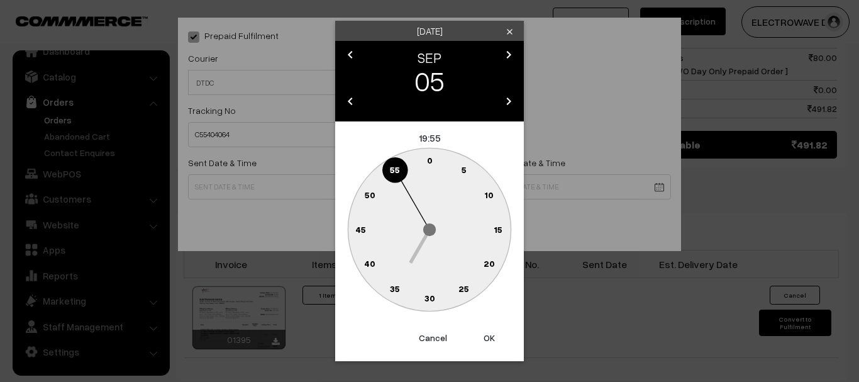
click at [491, 341] on button "OK" at bounding box center [489, 338] width 50 height 28
type input "[DATE] 19:55"
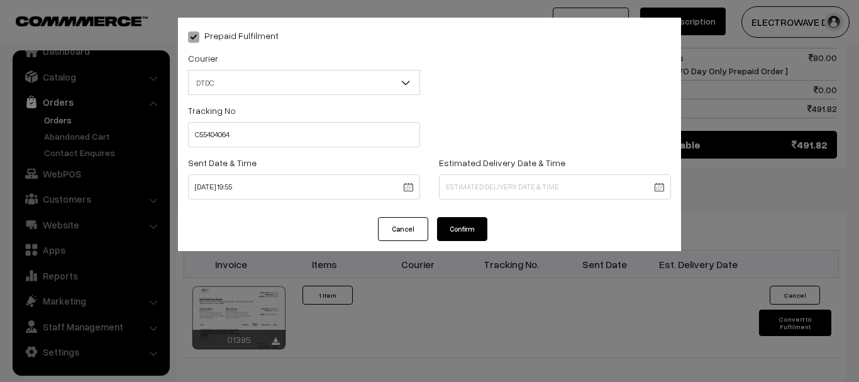
click at [476, 176] on body "Thank you for showing interest. Our team will call you shortly. Close [DOMAIN_N…" at bounding box center [429, 4] width 859 height 1392
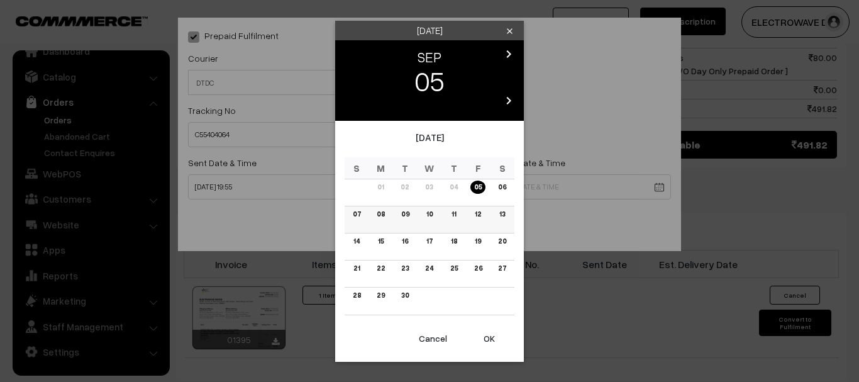
click at [382, 219] on link "08" at bounding box center [381, 214] width 16 height 13
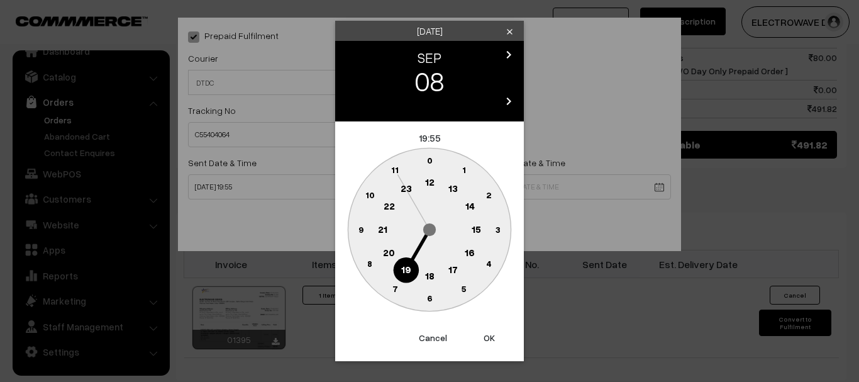
click at [490, 349] on button "OK" at bounding box center [489, 338] width 50 height 28
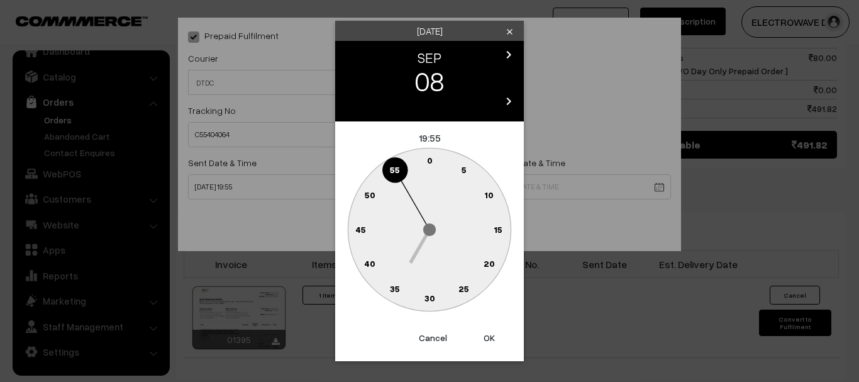
click at [490, 349] on button "OK" at bounding box center [489, 338] width 50 height 28
type input "08-09-2025 19:55"
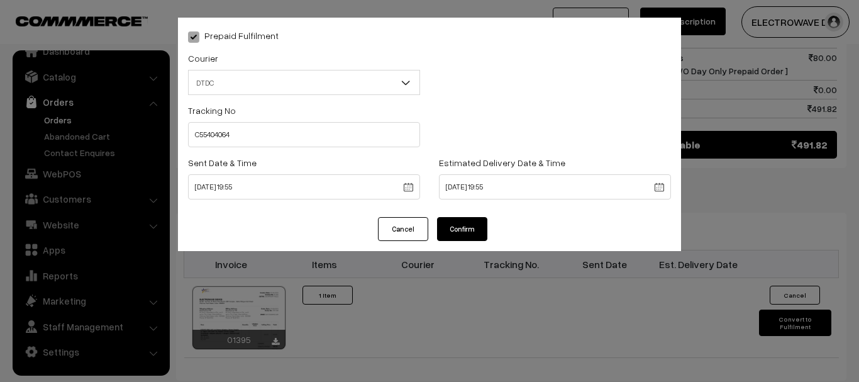
click at [454, 237] on button "Confirm" at bounding box center [462, 229] width 50 height 24
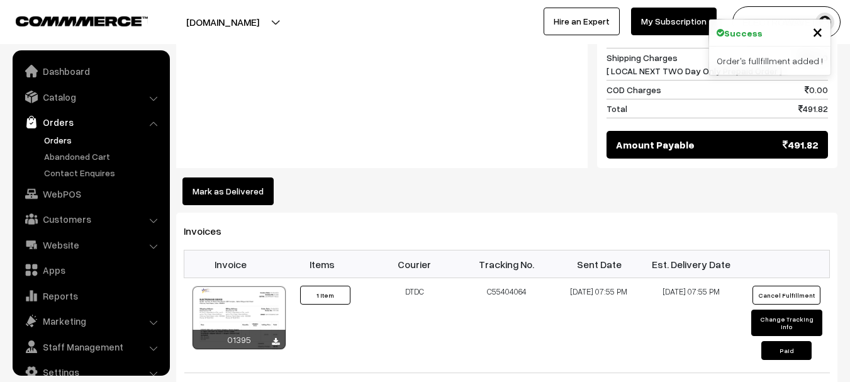
scroll to position [20, 0]
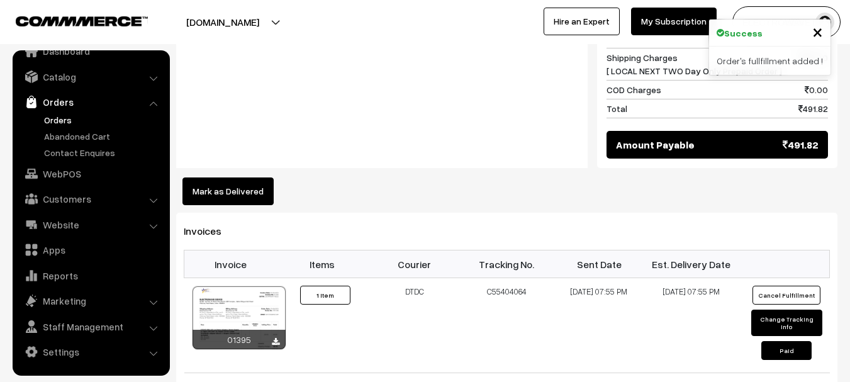
drag, startPoint x: 55, startPoint y: 116, endPoint x: 72, endPoint y: 113, distance: 17.2
click at [55, 114] on link "Orders" at bounding box center [103, 119] width 125 height 13
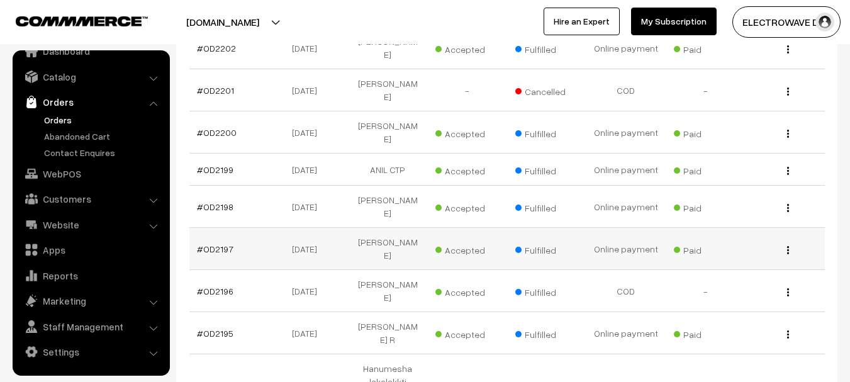
scroll to position [189, 0]
